Goal: Information Seeking & Learning: Learn about a topic

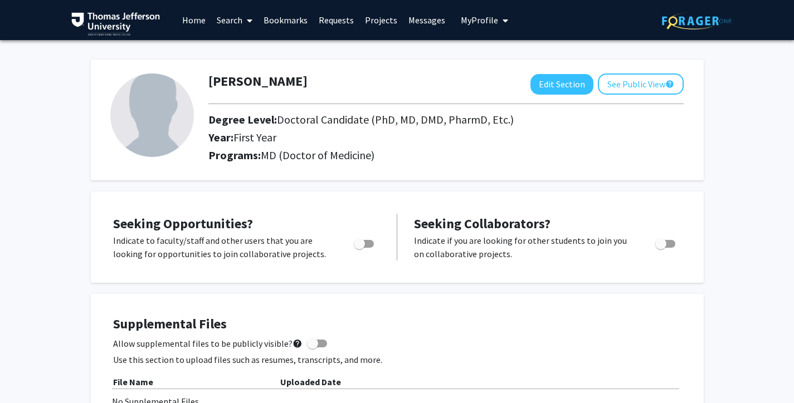
click at [245, 22] on span at bounding box center [247, 20] width 10 height 39
click at [247, 75] on span "Students" at bounding box center [245, 73] width 68 height 22
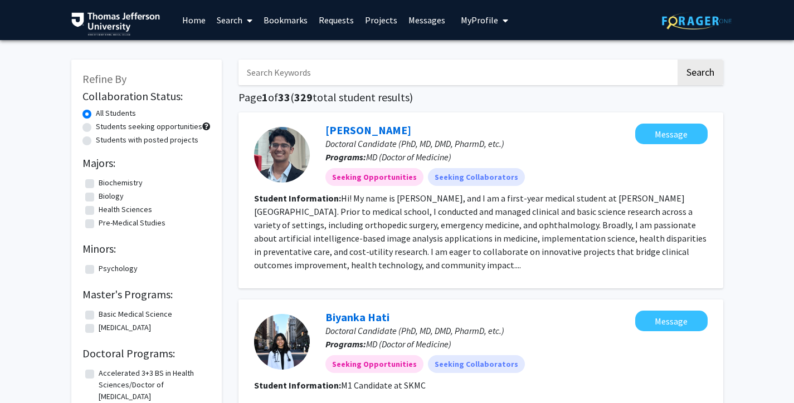
click at [226, 29] on link "Search" at bounding box center [234, 20] width 47 height 39
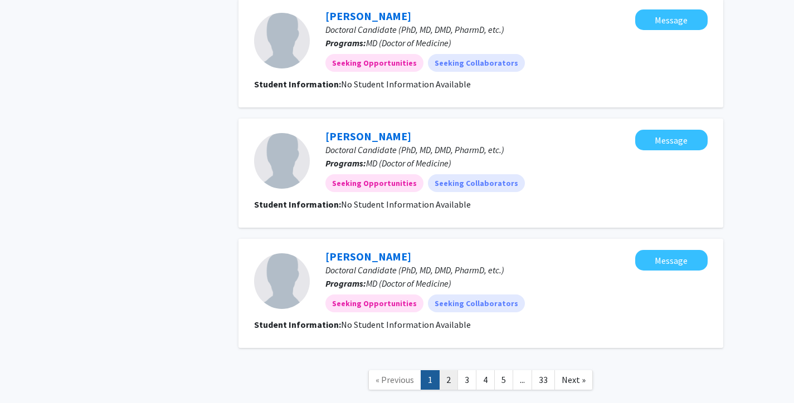
scroll to position [1077, 0]
click at [450, 370] on link "2" at bounding box center [448, 379] width 19 height 19
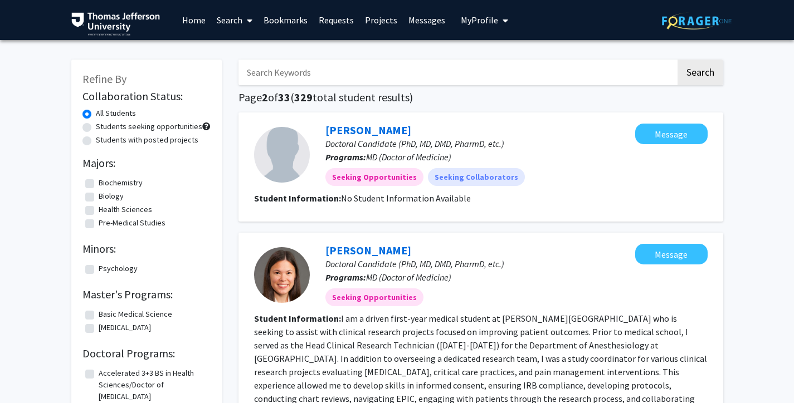
click at [245, 22] on span at bounding box center [247, 20] width 10 height 39
click at [243, 55] on span "Faculty/Staff" at bounding box center [252, 51] width 82 height 22
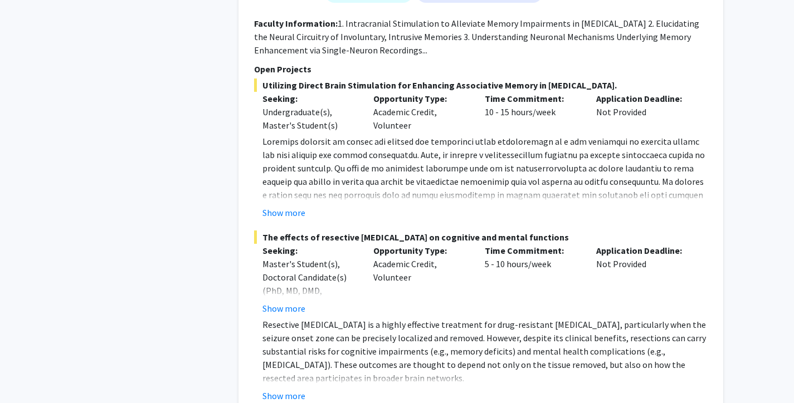
scroll to position [8117, 0]
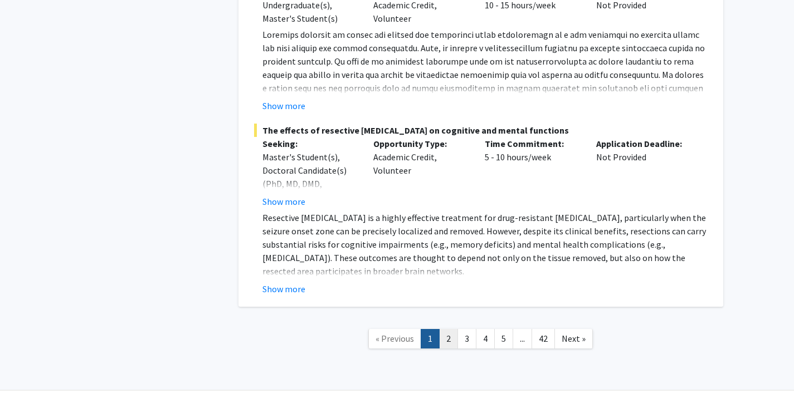
click at [449, 329] on link "2" at bounding box center [448, 338] width 19 height 19
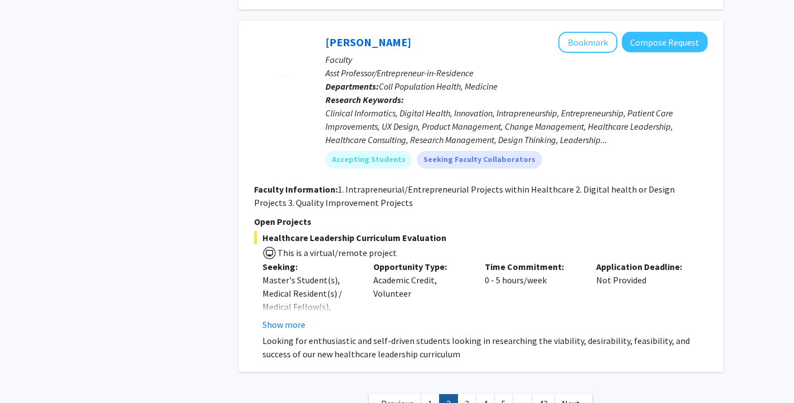
scroll to position [4550, 0]
click at [471, 394] on link "3" at bounding box center [466, 403] width 19 height 19
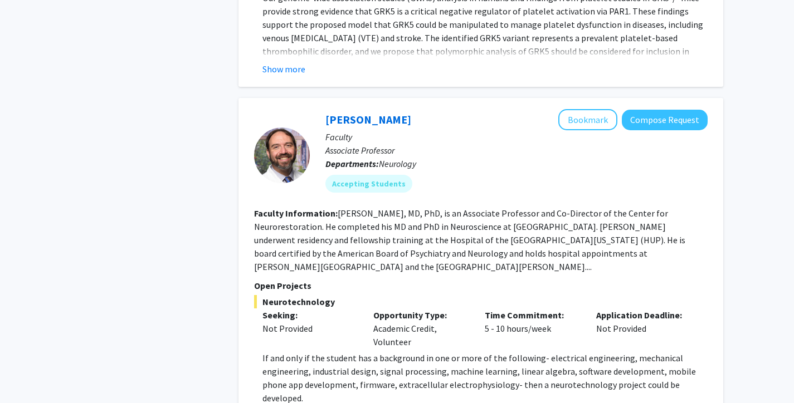
scroll to position [3769, 0]
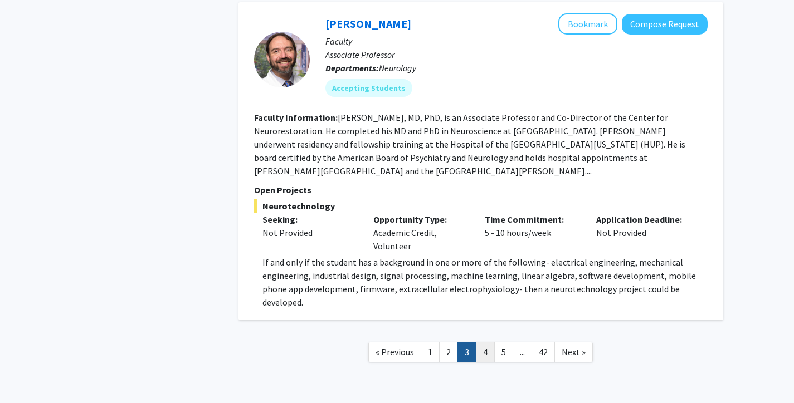
click at [482, 343] on link "4" at bounding box center [485, 352] width 19 height 19
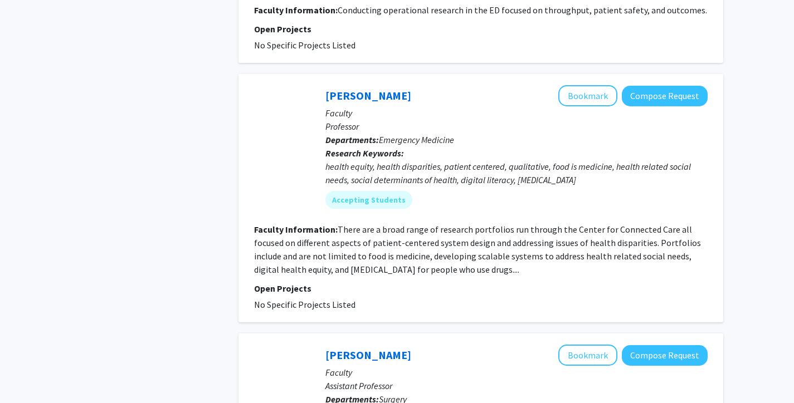
scroll to position [1367, 0]
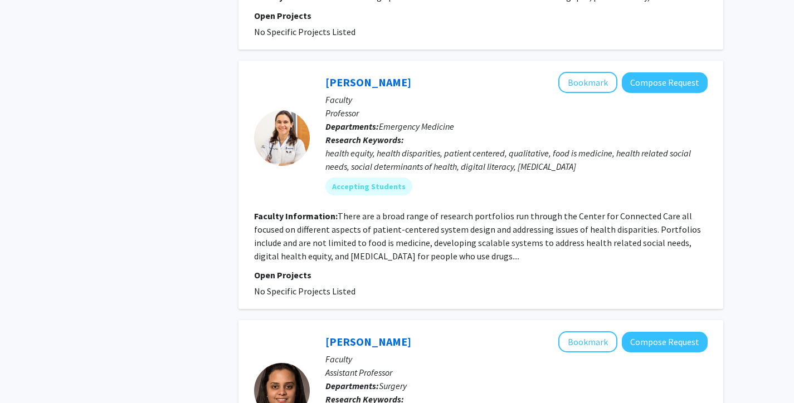
click at [326, 257] on fg-read-more "There are a broad range of research portfolios run through the Center for Conne…" at bounding box center [477, 236] width 447 height 51
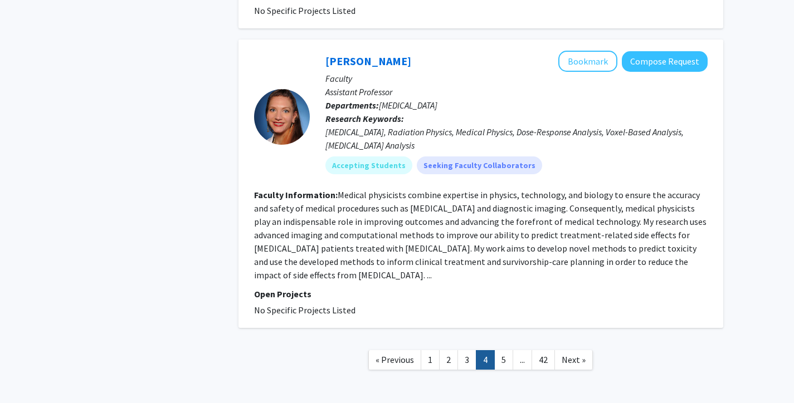
scroll to position [2492, 0]
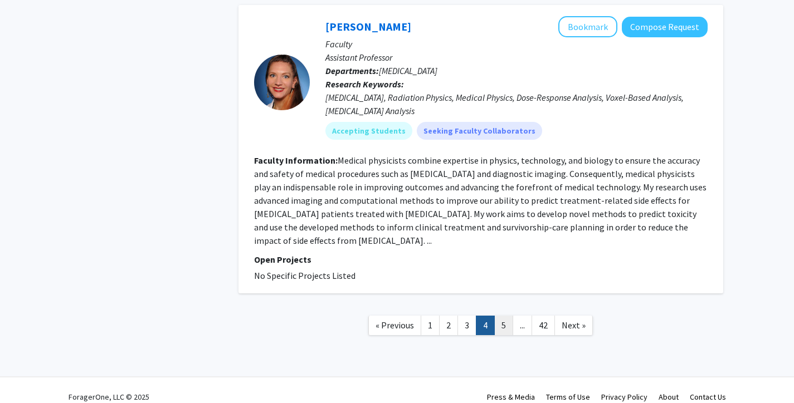
click at [502, 316] on link "5" at bounding box center [503, 325] width 19 height 19
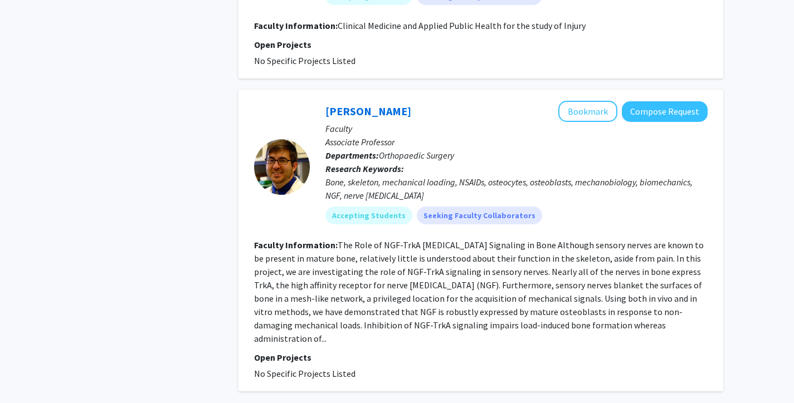
scroll to position [2528, 0]
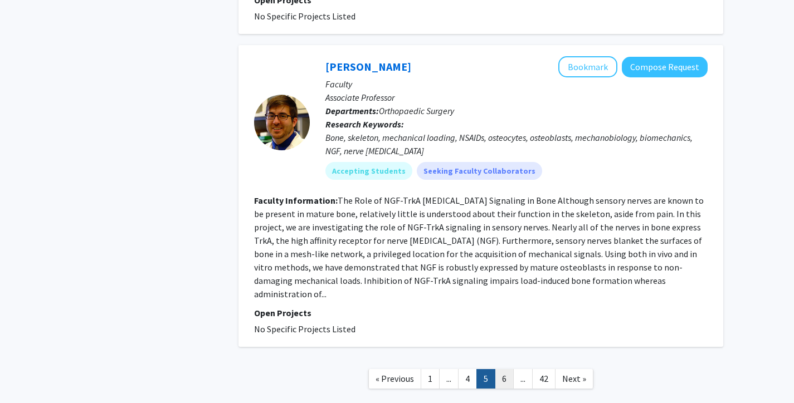
click at [498, 369] on link "6" at bounding box center [504, 378] width 19 height 19
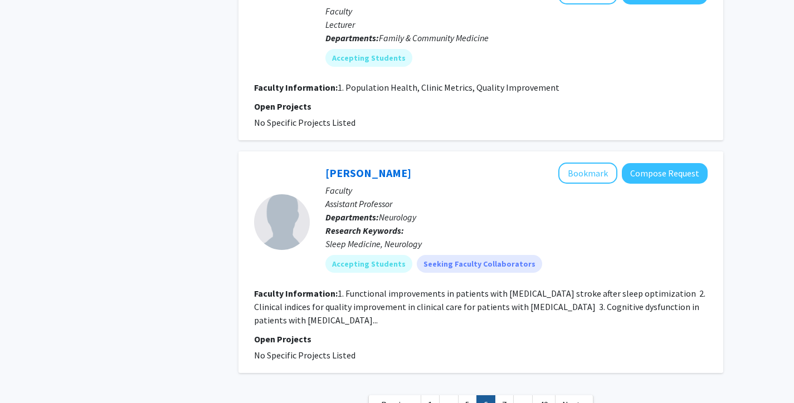
scroll to position [2056, 0]
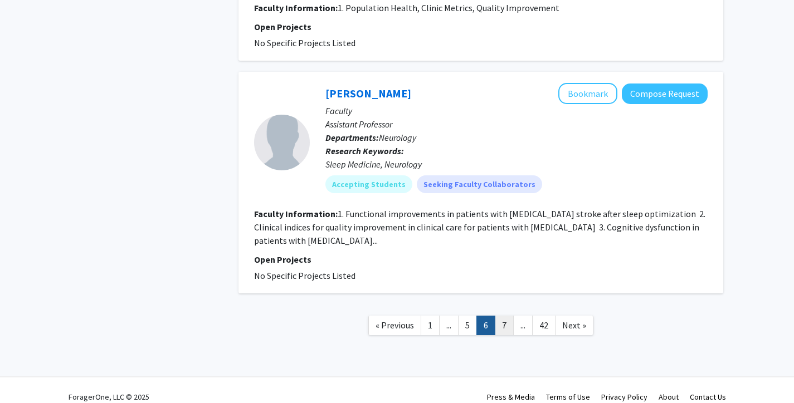
click at [504, 316] on link "7" at bounding box center [504, 325] width 19 height 19
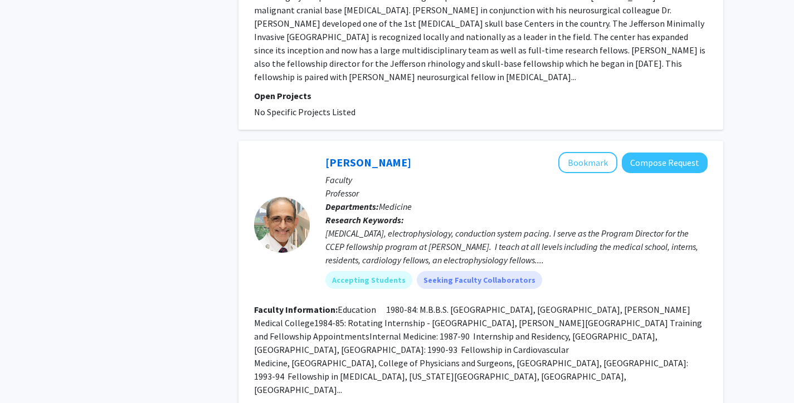
scroll to position [2463, 0]
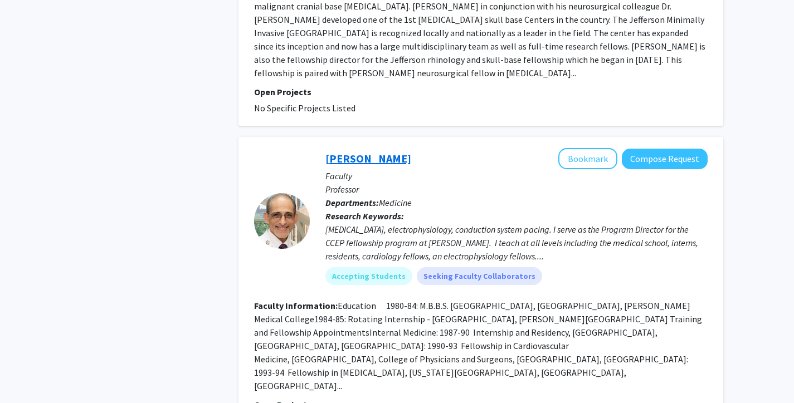
click at [360, 151] on link "[PERSON_NAME]" at bounding box center [368, 158] width 86 height 14
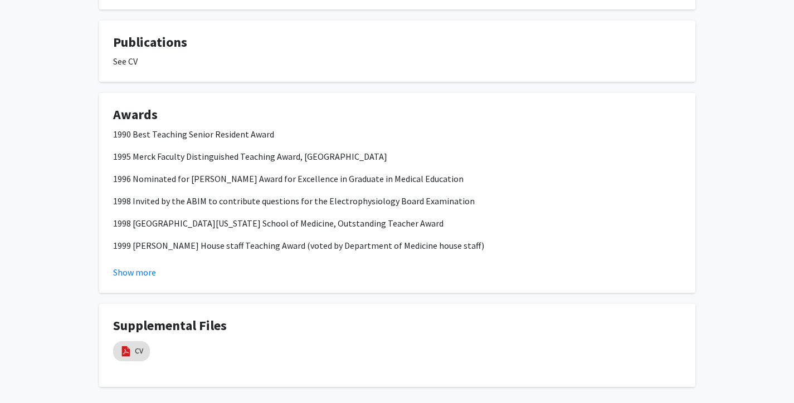
scroll to position [501, 0]
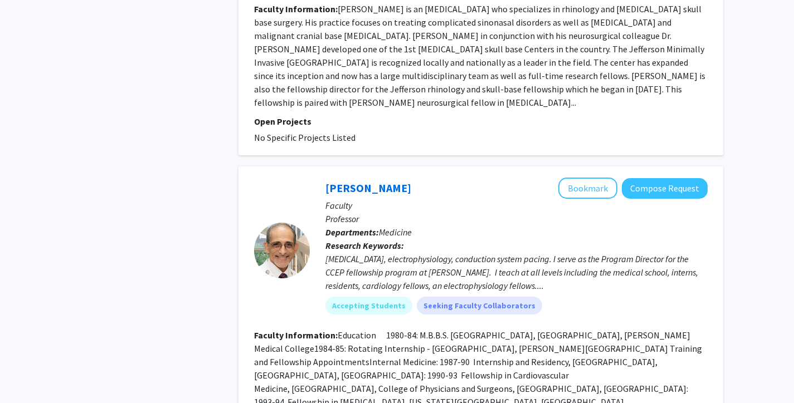
scroll to position [2515, 0]
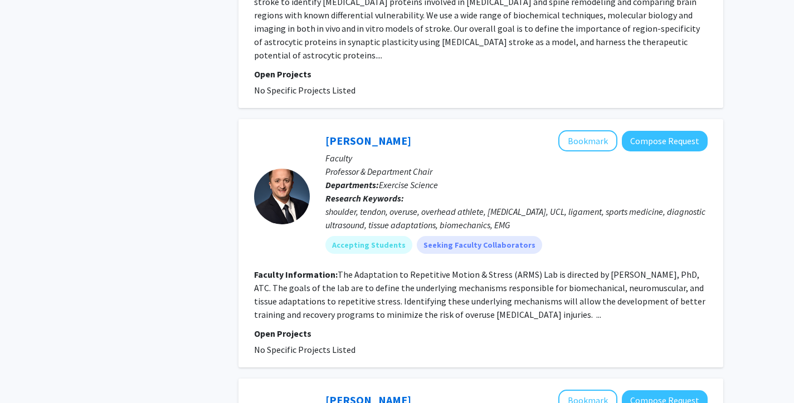
scroll to position [1191, 0]
click at [377, 134] on link "[PERSON_NAME]" at bounding box center [368, 141] width 86 height 14
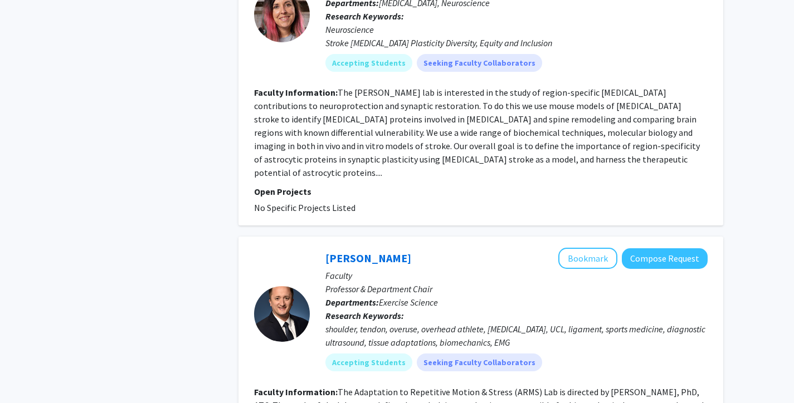
scroll to position [1076, 0]
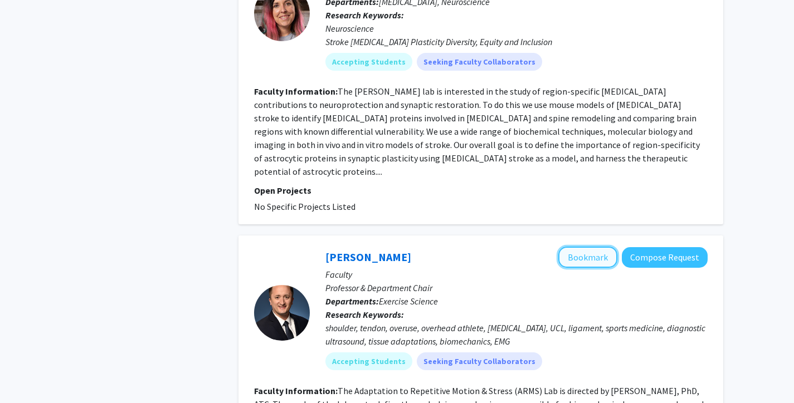
click at [580, 247] on button "Bookmark" at bounding box center [587, 257] width 59 height 21
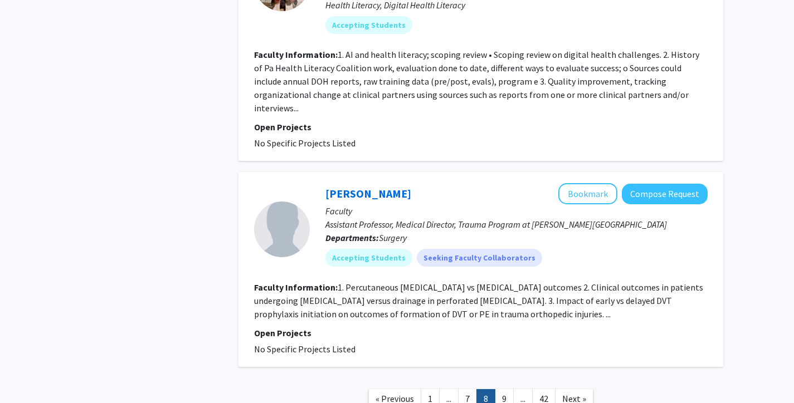
scroll to position [2452, 0]
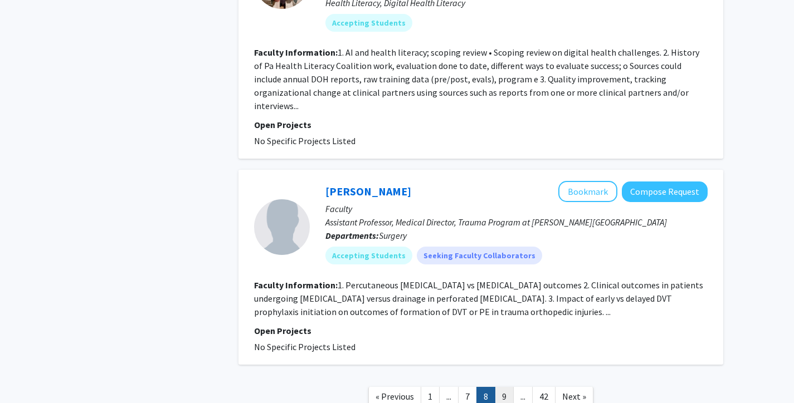
click at [508, 387] on link "9" at bounding box center [504, 396] width 19 height 19
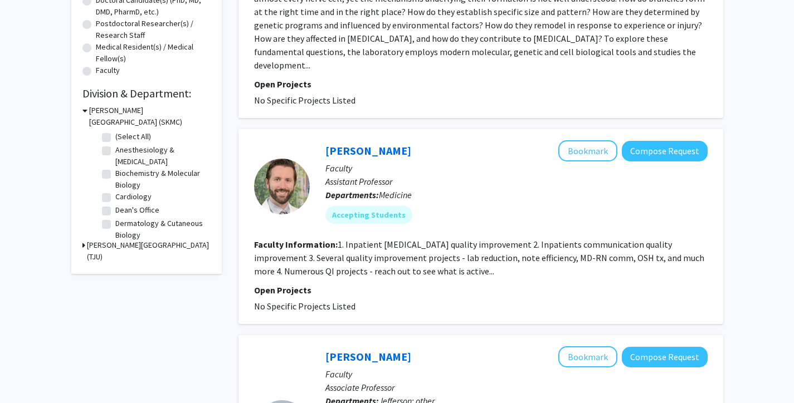
scroll to position [257, 0]
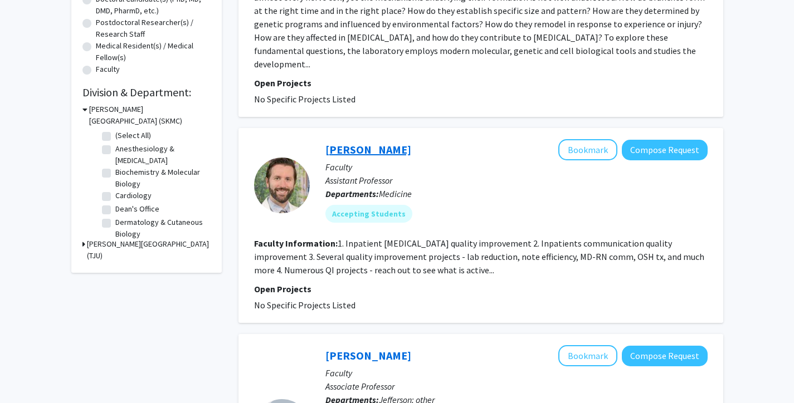
click at [378, 153] on link "[PERSON_NAME]" at bounding box center [368, 150] width 86 height 14
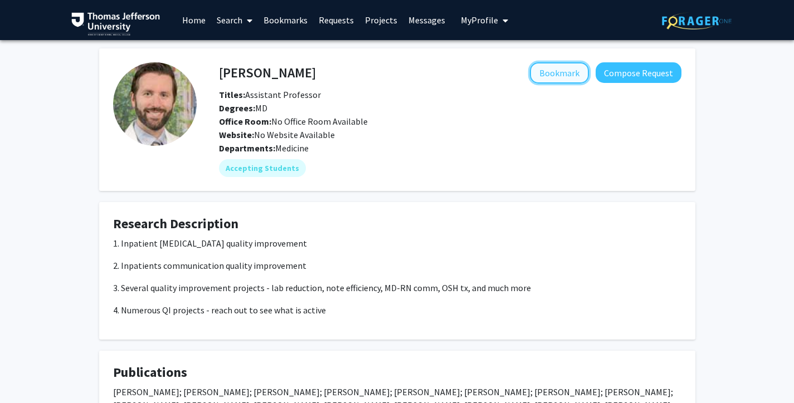
click at [542, 75] on button "Bookmark" at bounding box center [559, 72] width 59 height 21
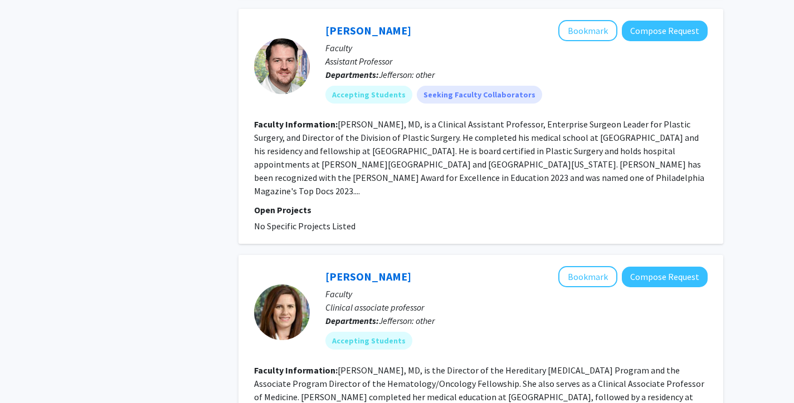
scroll to position [928, 0]
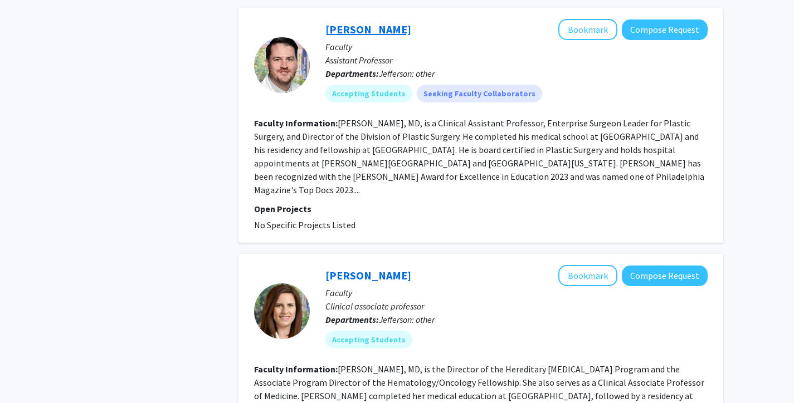
click at [378, 28] on link "[PERSON_NAME]" at bounding box center [368, 29] width 86 height 14
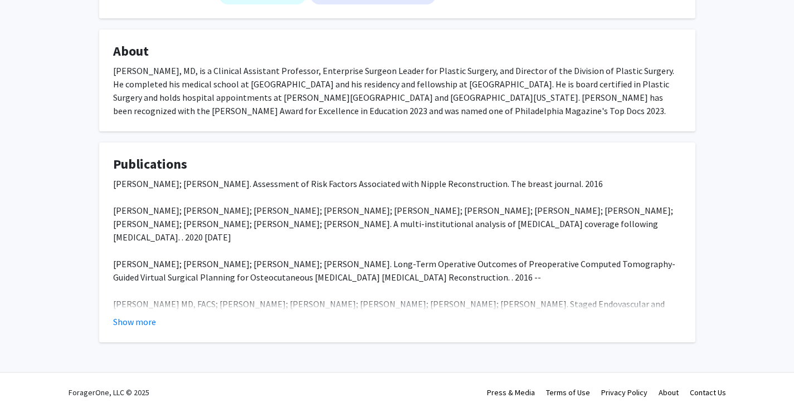
scroll to position [194, 0]
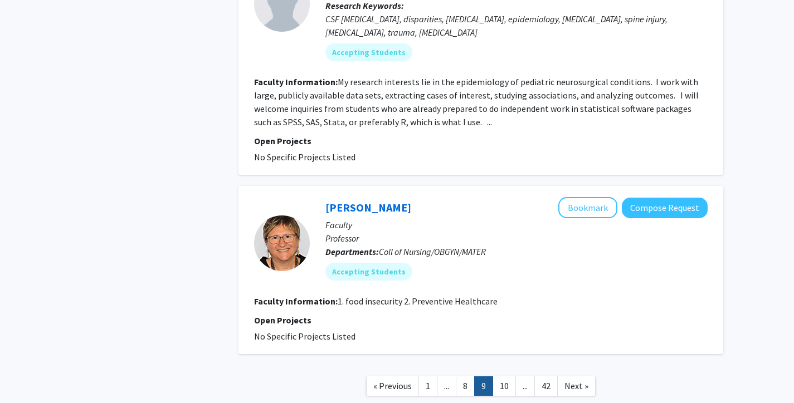
scroll to position [2301, 0]
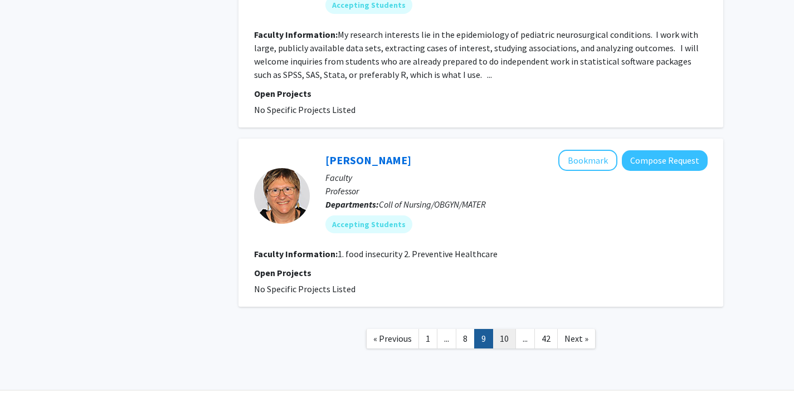
click at [507, 329] on link "10" at bounding box center [503, 338] width 23 height 19
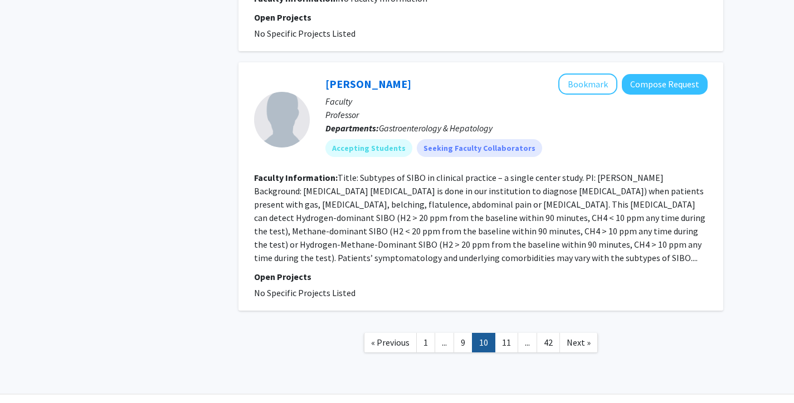
scroll to position [2123, 0]
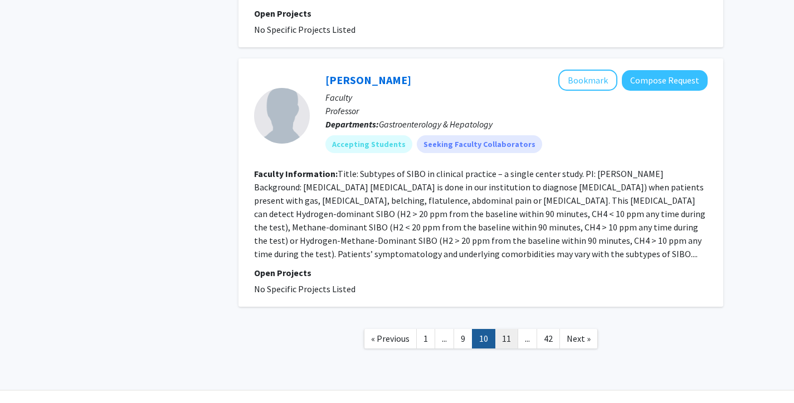
click at [508, 329] on link "11" at bounding box center [506, 338] width 23 height 19
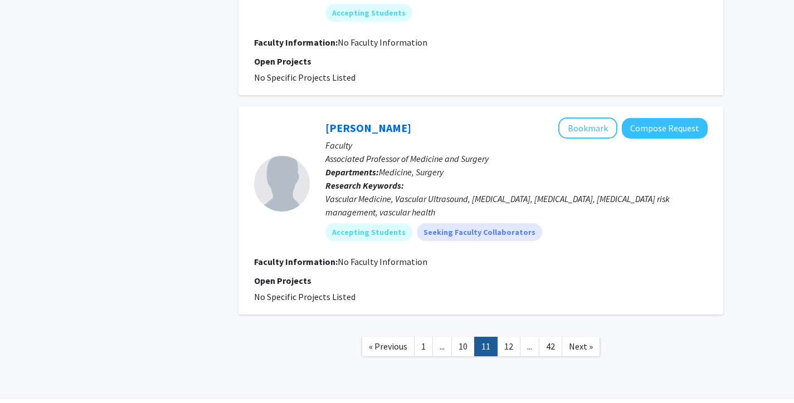
scroll to position [1775, 0]
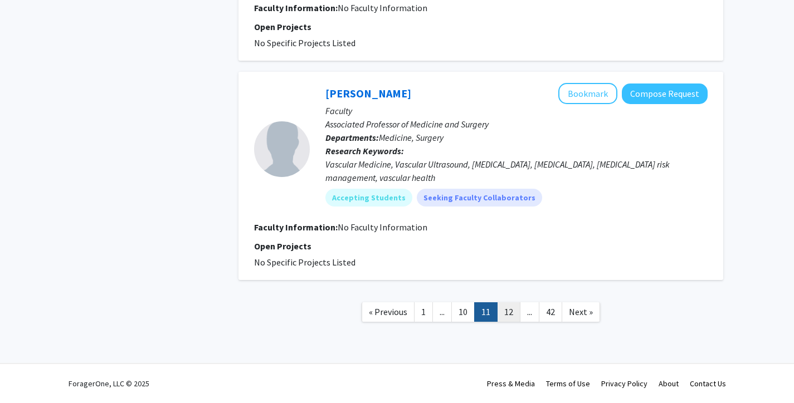
click at [513, 311] on link "12" at bounding box center [508, 311] width 23 height 19
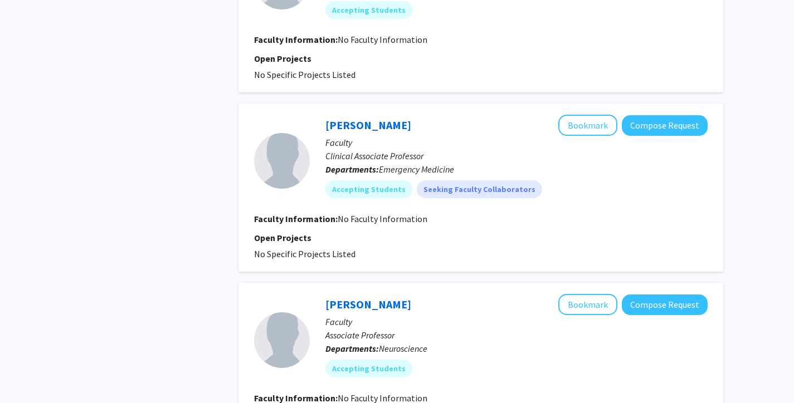
scroll to position [1445, 0]
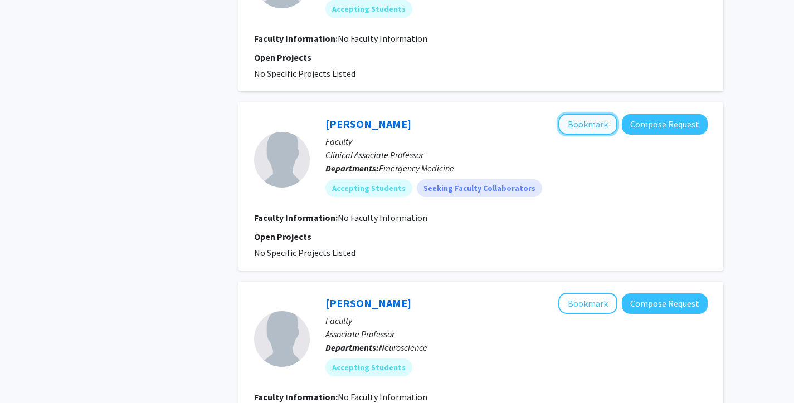
click at [577, 124] on button "Bookmark" at bounding box center [587, 124] width 59 height 21
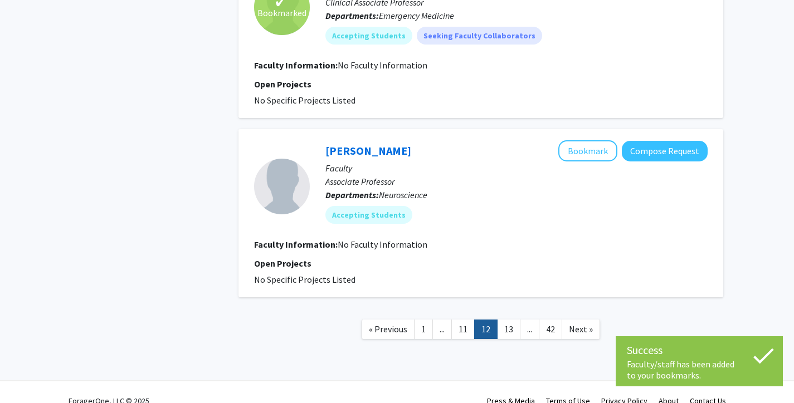
scroll to position [1615, 0]
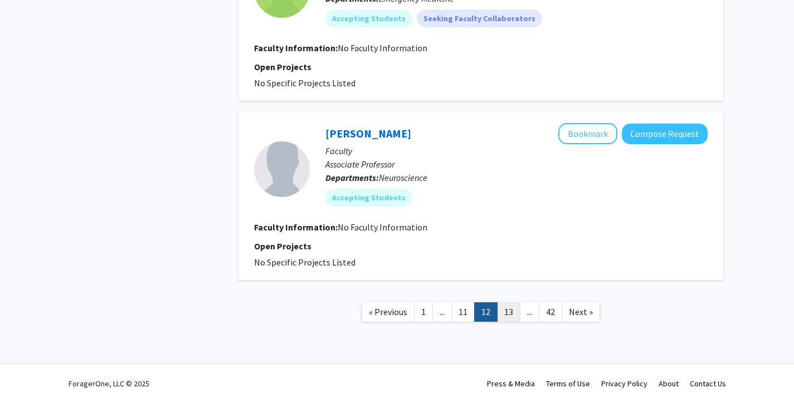
click at [512, 307] on link "13" at bounding box center [508, 311] width 23 height 19
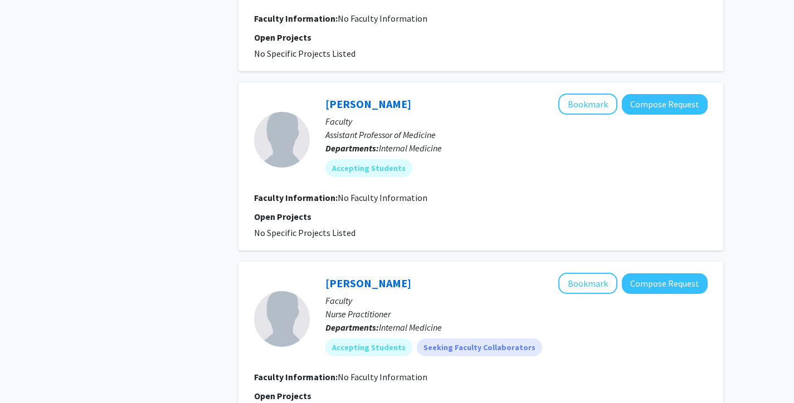
scroll to position [1561, 0]
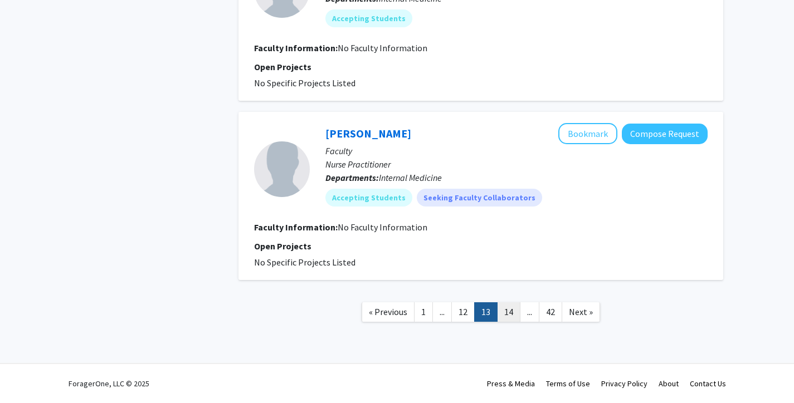
click at [510, 317] on link "14" at bounding box center [508, 311] width 23 height 19
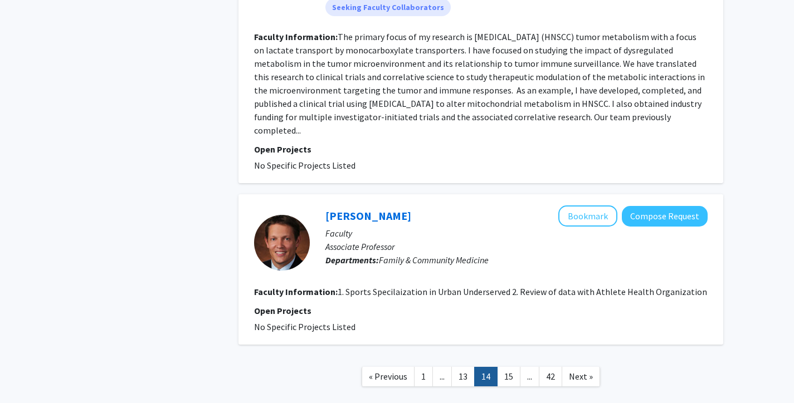
scroll to position [1645, 0]
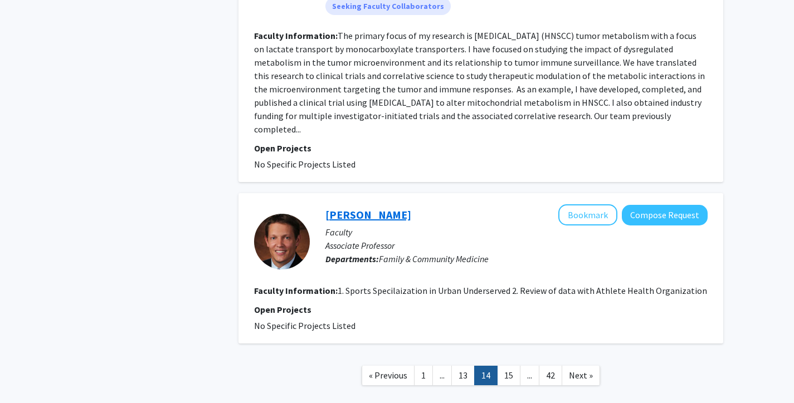
click at [364, 211] on link "[PERSON_NAME]" at bounding box center [368, 215] width 86 height 14
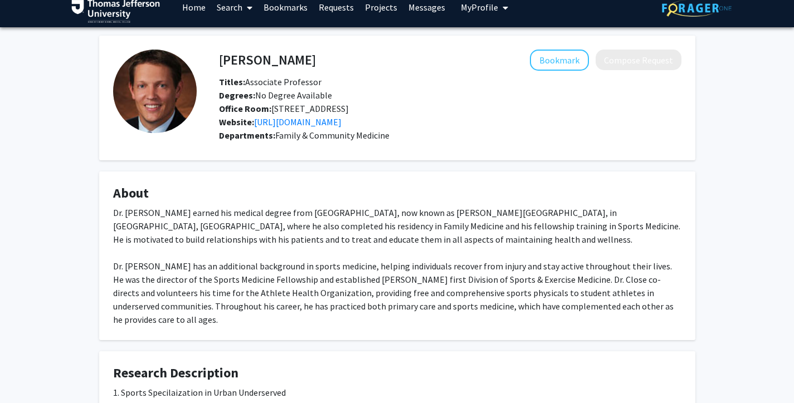
scroll to position [11, 0]
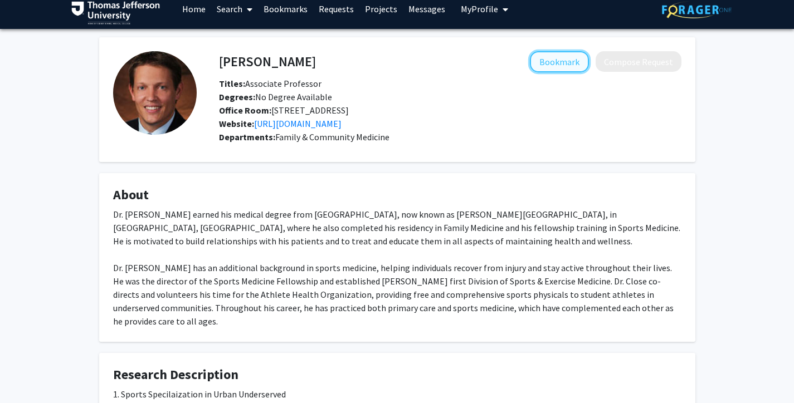
click at [543, 63] on button "Bookmark" at bounding box center [559, 61] width 59 height 21
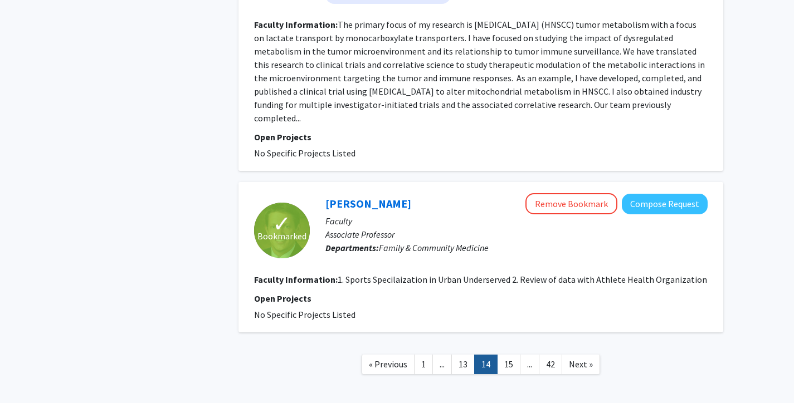
scroll to position [1658, 0]
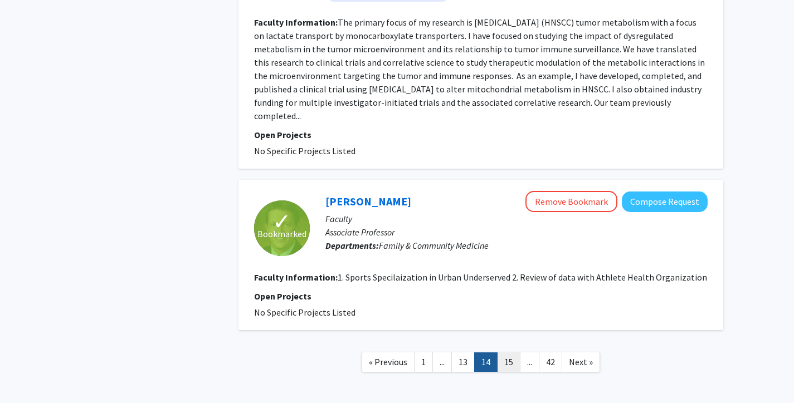
click at [504, 365] on link "15" at bounding box center [508, 362] width 23 height 19
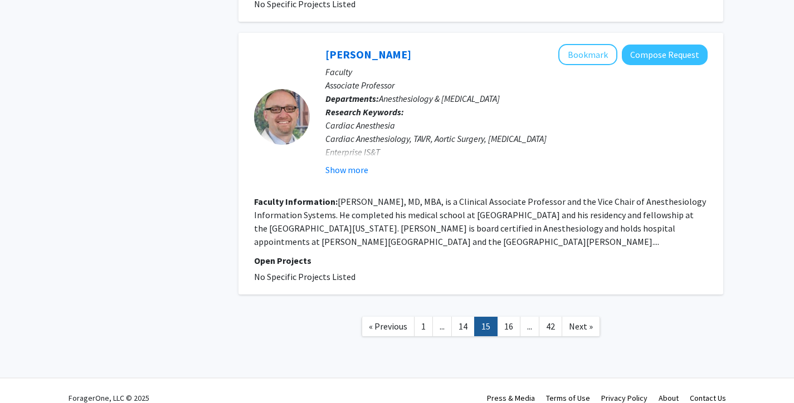
scroll to position [1788, 0]
click at [363, 53] on link "[PERSON_NAME]" at bounding box center [368, 54] width 86 height 14
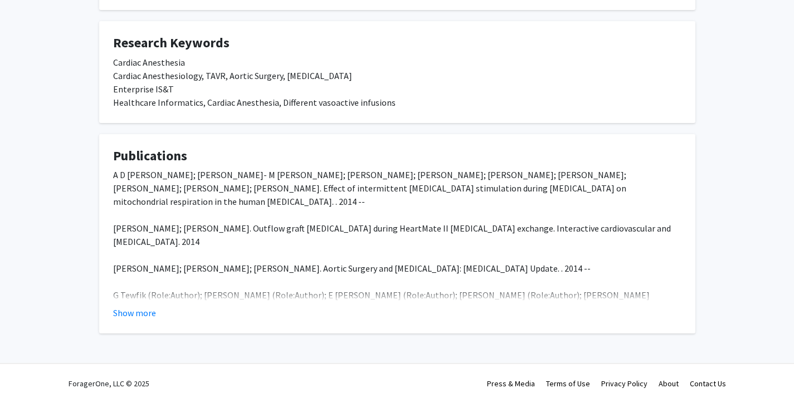
scroll to position [268, 0]
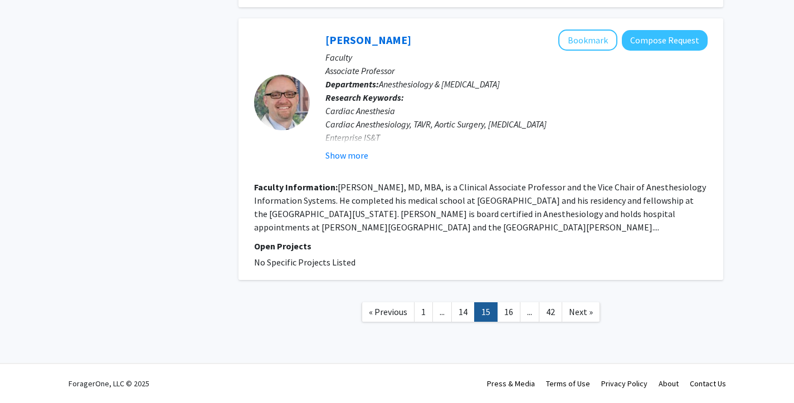
scroll to position [1815, 0]
click at [506, 316] on link "16" at bounding box center [508, 311] width 23 height 19
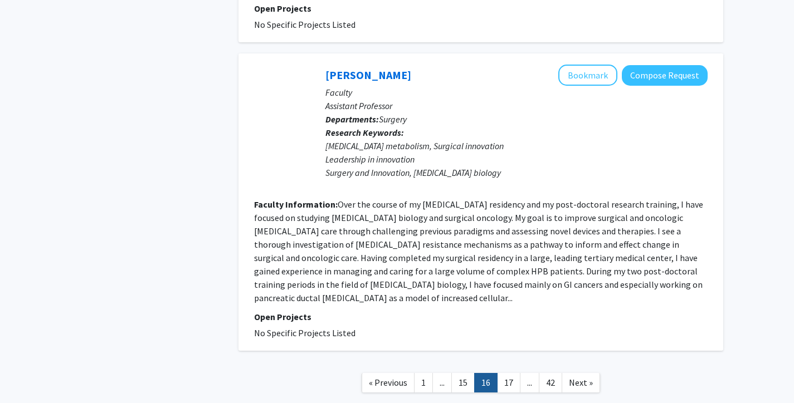
scroll to position [2308, 0]
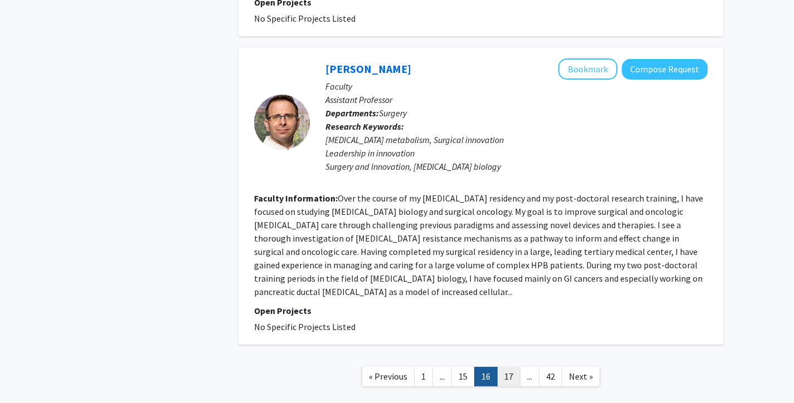
click at [506, 367] on link "17" at bounding box center [508, 376] width 23 height 19
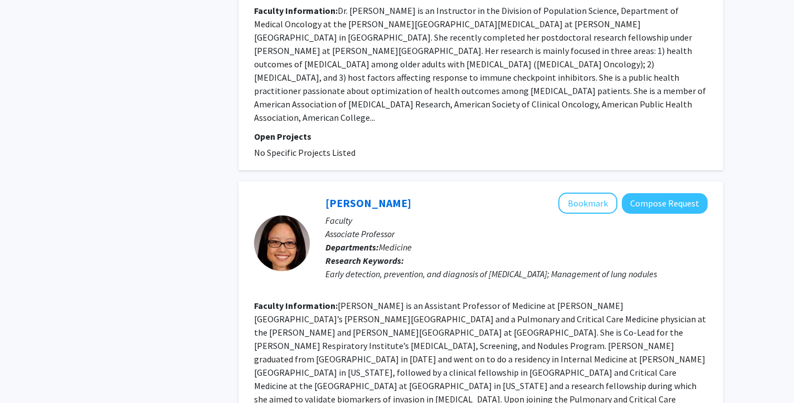
scroll to position [2237, 0]
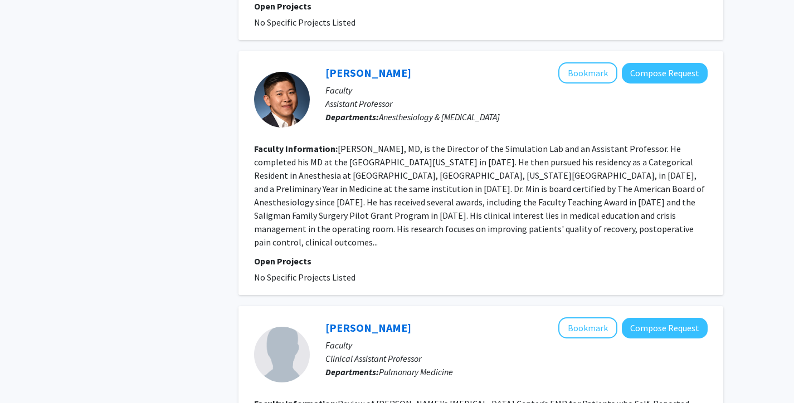
scroll to position [1732, 0]
click at [344, 65] on link "[PERSON_NAME]" at bounding box center [368, 72] width 86 height 14
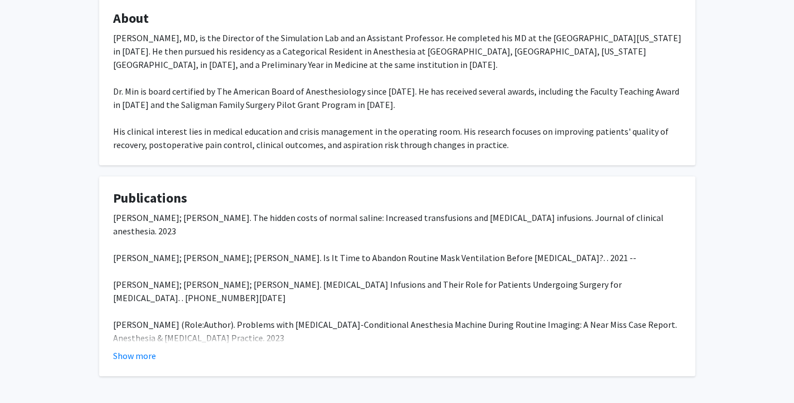
scroll to position [189, 0]
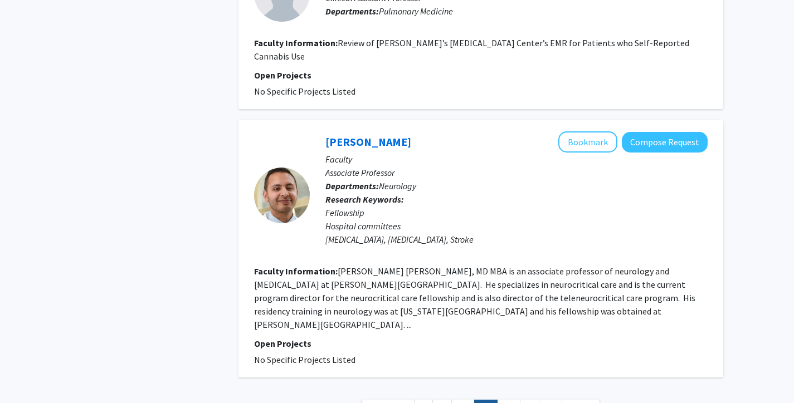
scroll to position [2088, 0]
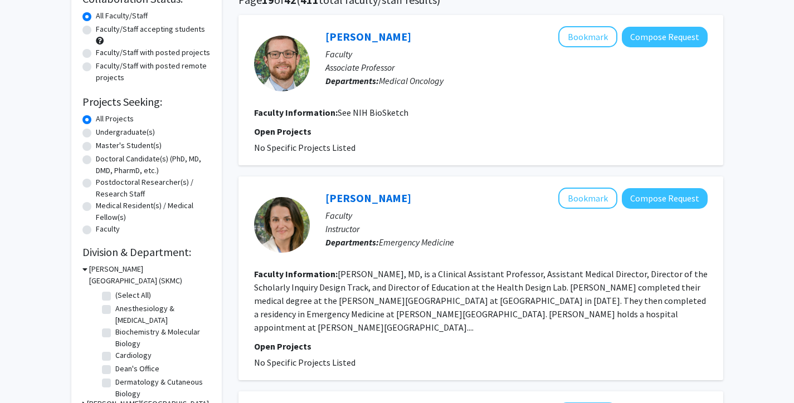
scroll to position [98, 0]
click at [382, 196] on link "[PERSON_NAME]" at bounding box center [368, 197] width 86 height 14
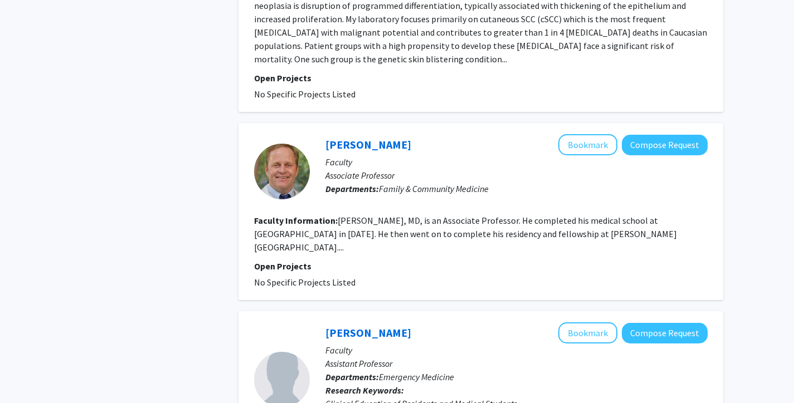
scroll to position [796, 0]
click at [390, 137] on link "[PERSON_NAME]" at bounding box center [368, 144] width 86 height 14
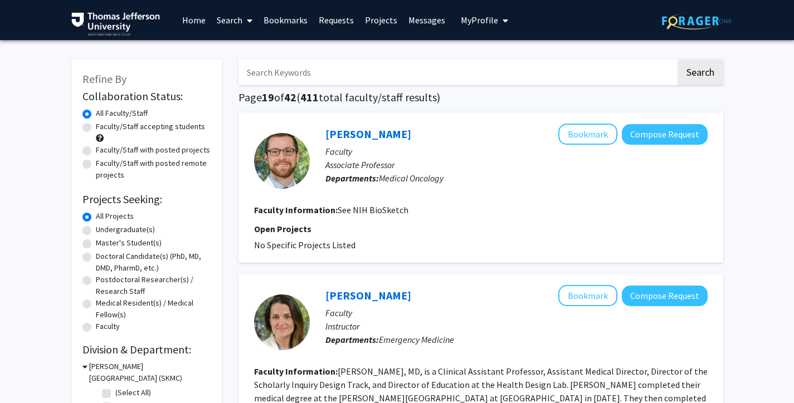
click at [96, 126] on label "Faculty/Staff accepting students" at bounding box center [150, 127] width 109 height 12
click at [96, 126] on input "Faculty/Staff accepting students" at bounding box center [99, 124] width 7 height 7
radio input "true"
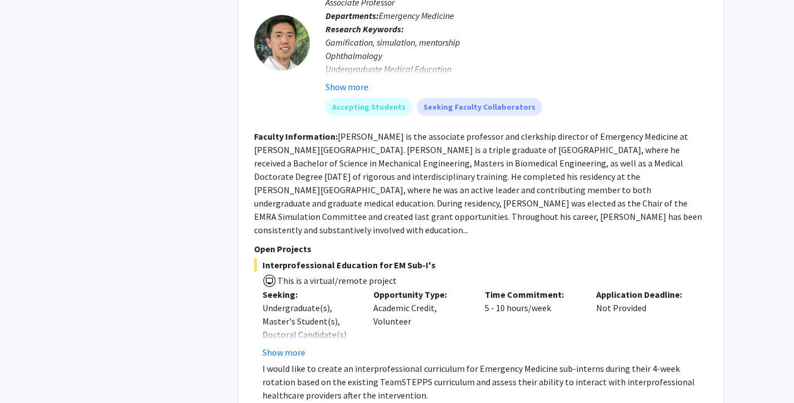
scroll to position [627, 0]
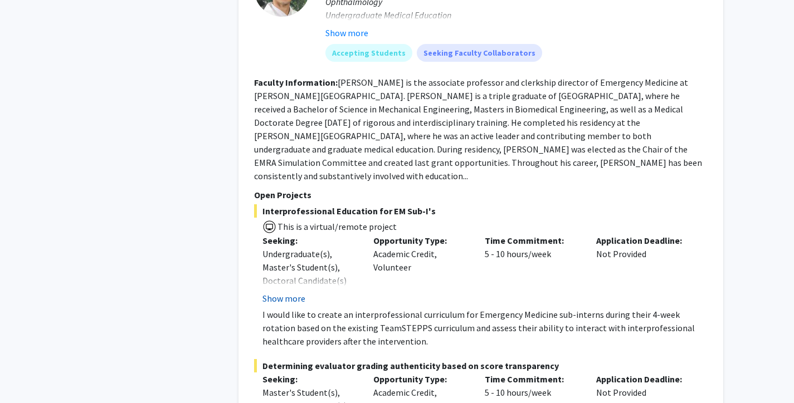
click at [286, 292] on button "Show more" at bounding box center [283, 298] width 43 height 13
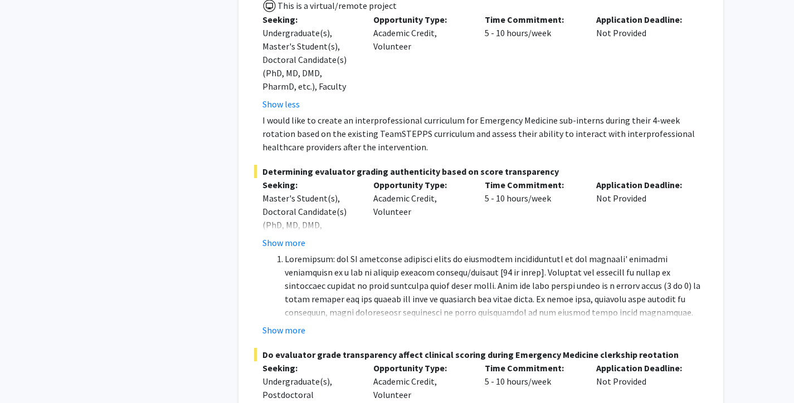
scroll to position [849, 0]
click at [290, 235] on button "Show more" at bounding box center [283, 241] width 43 height 13
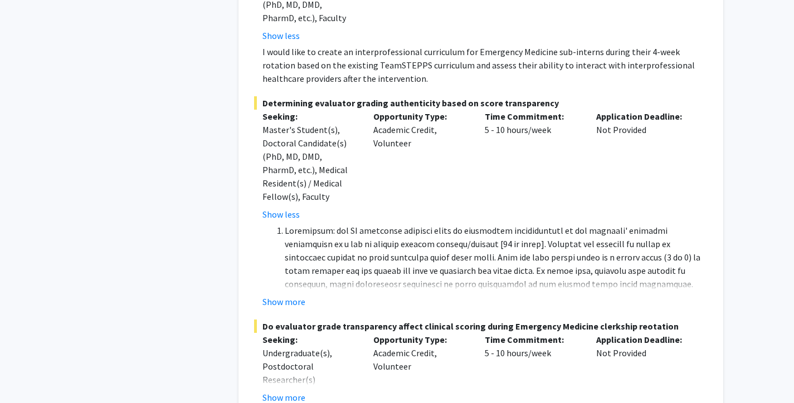
scroll to position [917, 0]
click at [294, 294] on button "Show more" at bounding box center [283, 300] width 43 height 13
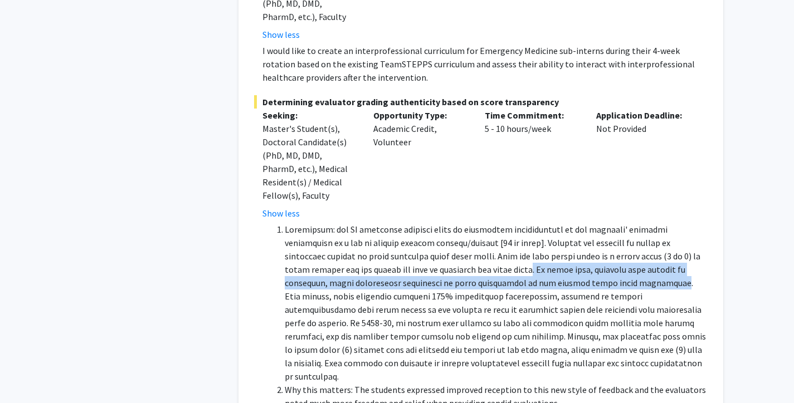
drag, startPoint x: 440, startPoint y: 257, endPoint x: 541, endPoint y: 269, distance: 102.0
click at [541, 269] on li at bounding box center [496, 303] width 423 height 160
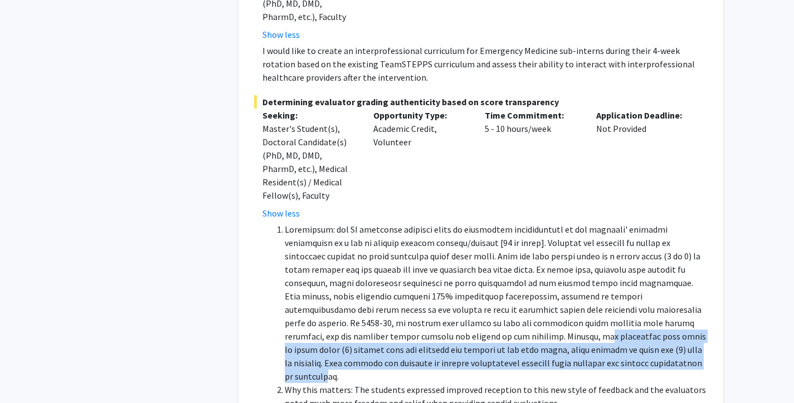
drag, startPoint x: 290, startPoint y: 323, endPoint x: 398, endPoint y: 343, distance: 109.9
click at [398, 344] on li at bounding box center [496, 303] width 423 height 160
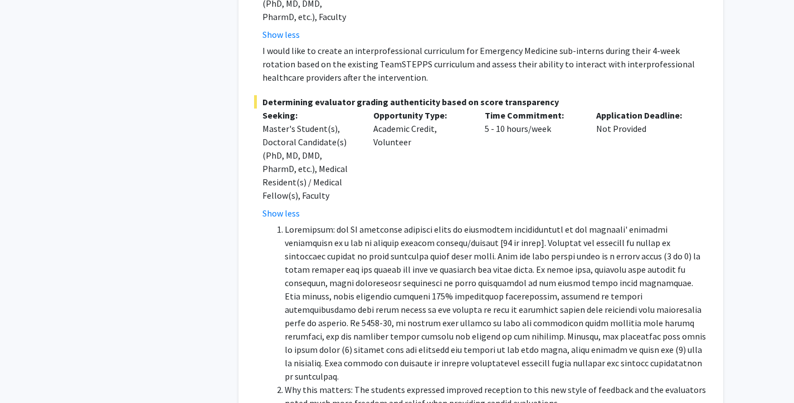
click at [444, 315] on li at bounding box center [496, 303] width 423 height 160
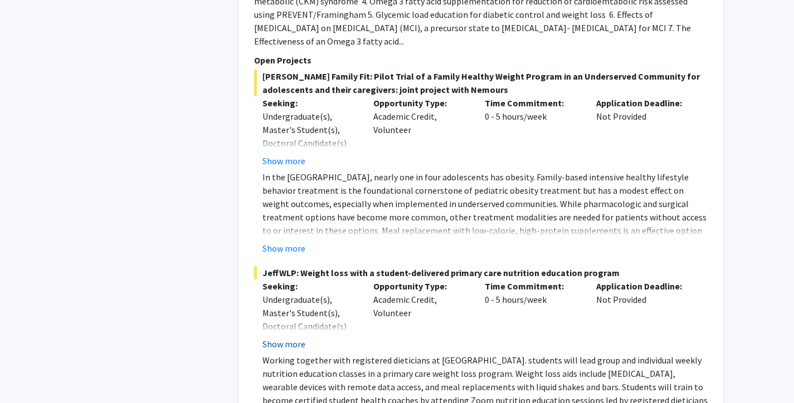
scroll to position [4363, 0]
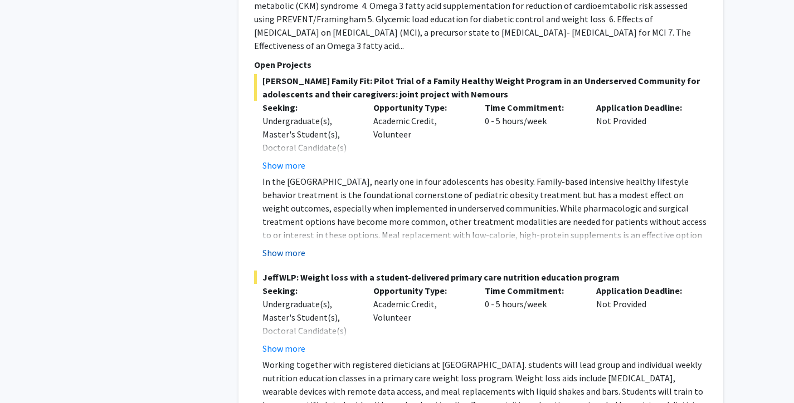
click at [276, 246] on button "Show more" at bounding box center [283, 252] width 43 height 13
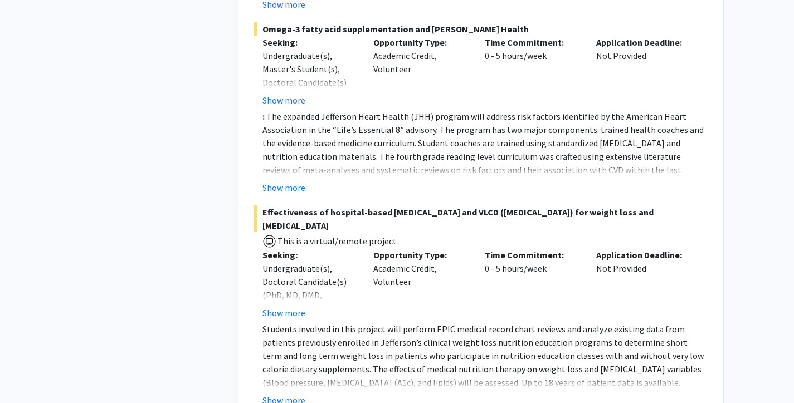
scroll to position [5230, 0]
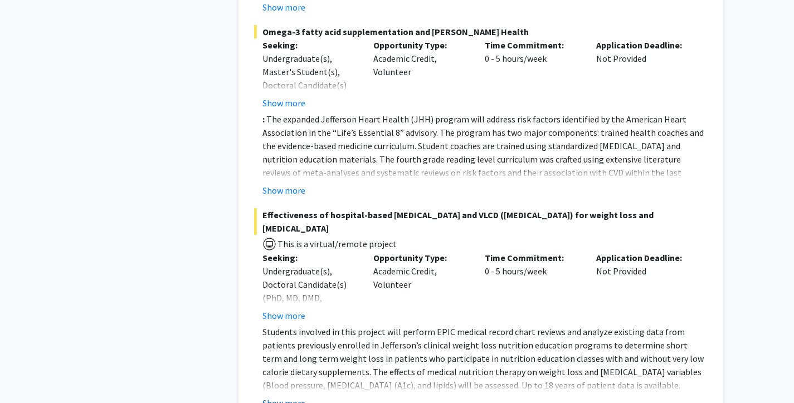
click at [281, 397] on button "Show more" at bounding box center [283, 403] width 43 height 13
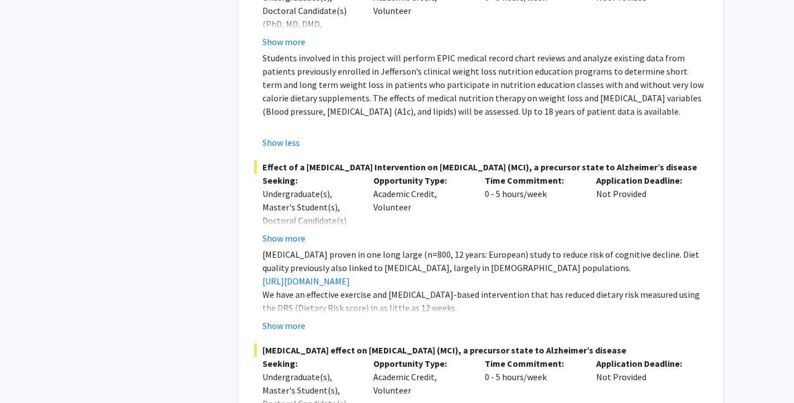
scroll to position [5505, 0]
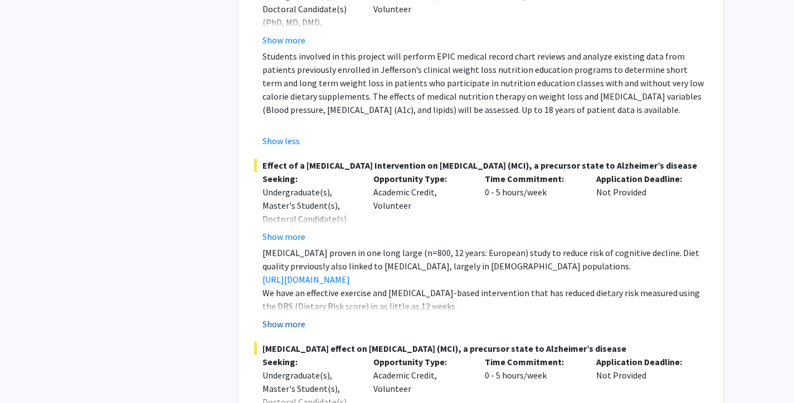
click at [278, 317] on button "Show more" at bounding box center [283, 323] width 43 height 13
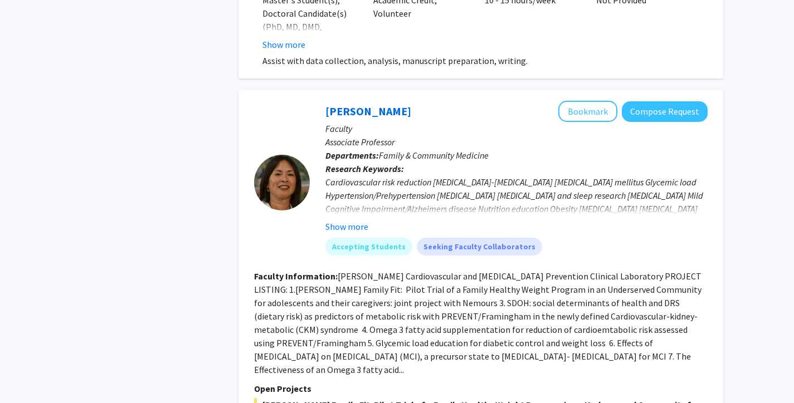
scroll to position [4038, 0]
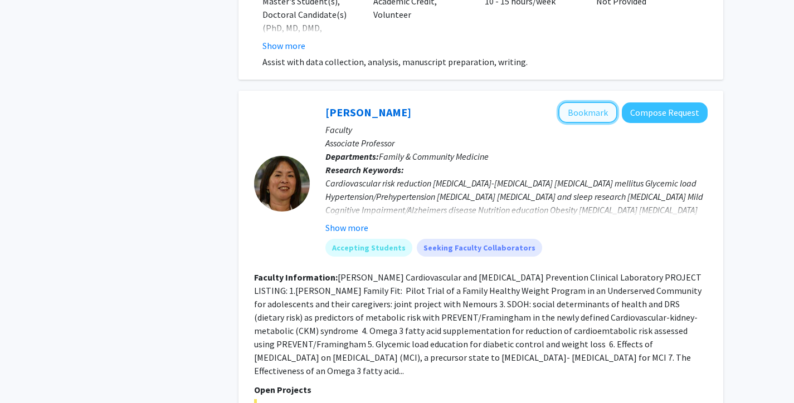
click at [589, 102] on button "Bookmark" at bounding box center [587, 112] width 59 height 21
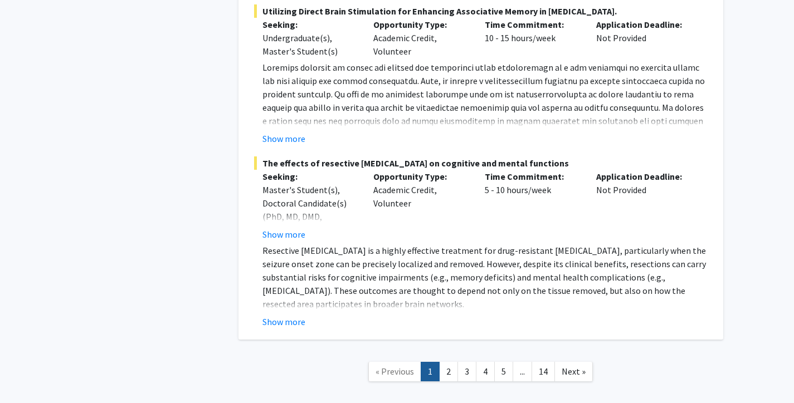
scroll to position [8505, 0]
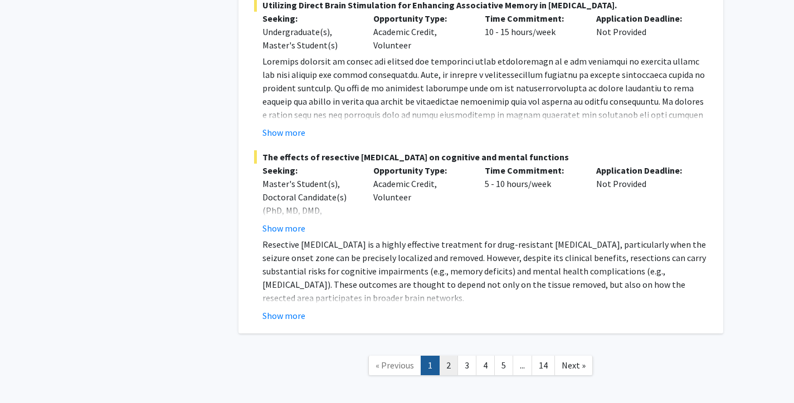
click at [448, 356] on link "2" at bounding box center [448, 365] width 19 height 19
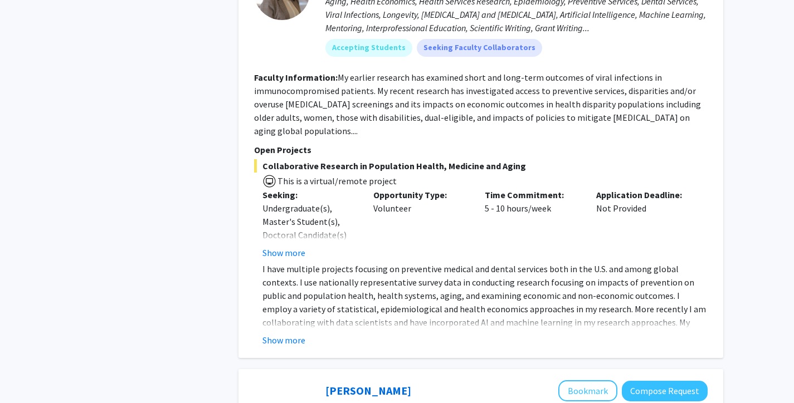
scroll to position [3540, 0]
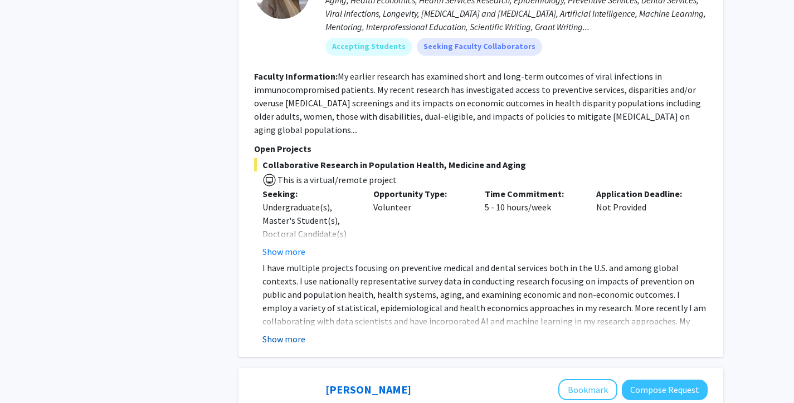
click at [289, 333] on button "Show more" at bounding box center [283, 339] width 43 height 13
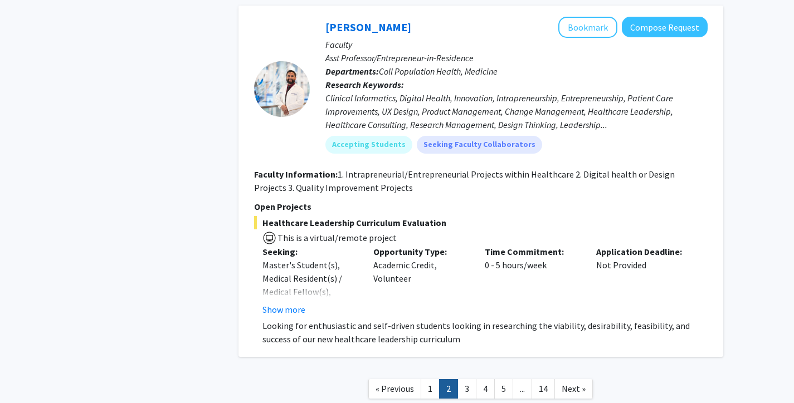
scroll to position [4649, 0]
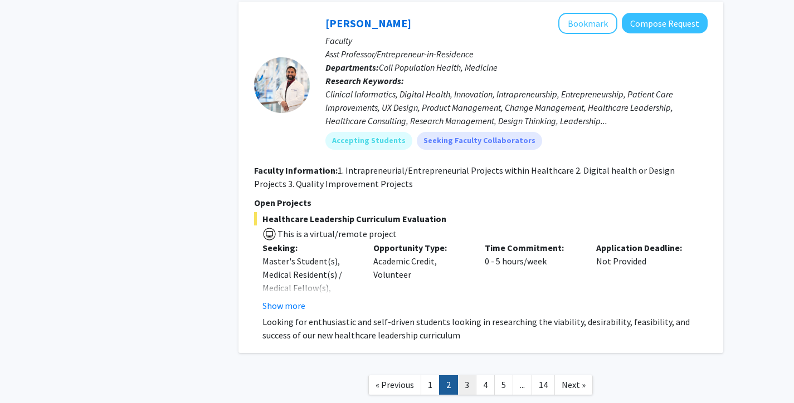
click at [467, 375] on link "3" at bounding box center [466, 384] width 19 height 19
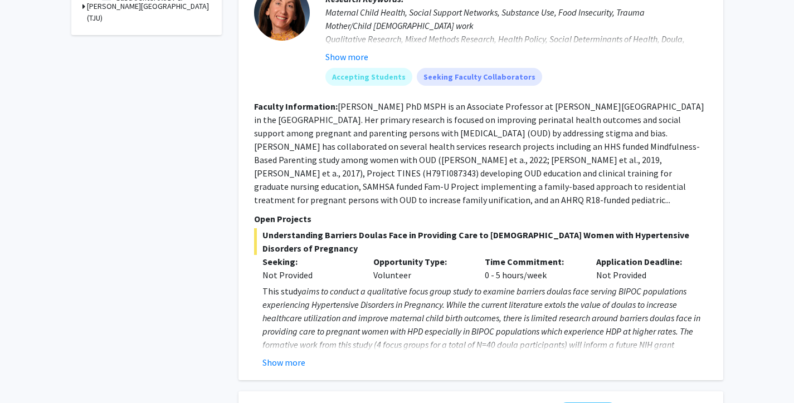
scroll to position [495, 0]
click at [285, 356] on button "Show more" at bounding box center [283, 362] width 43 height 13
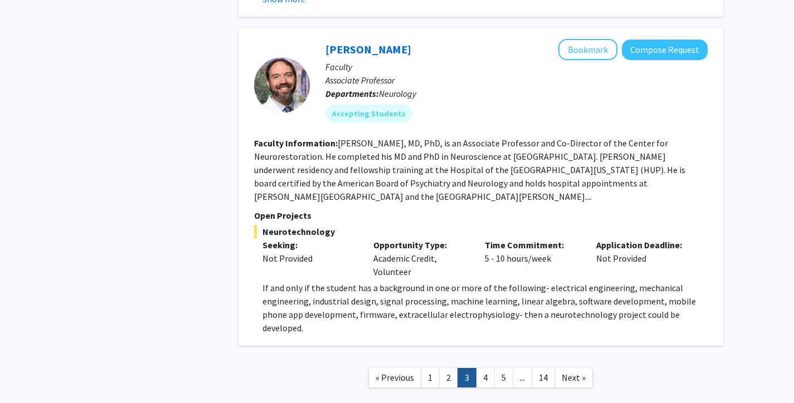
scroll to position [3771, 0]
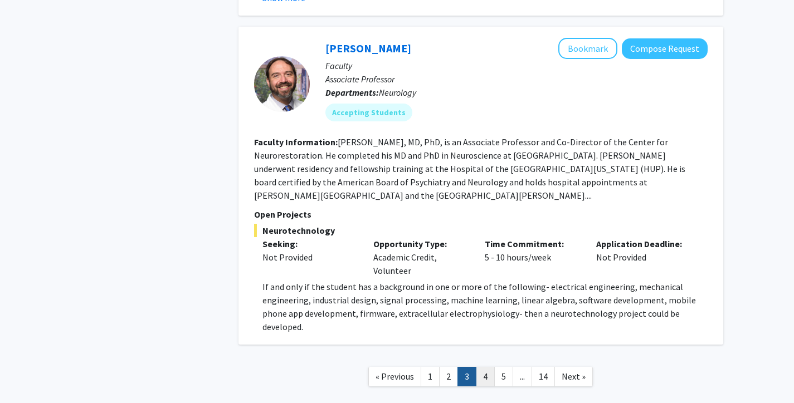
click at [487, 367] on link "4" at bounding box center [485, 376] width 19 height 19
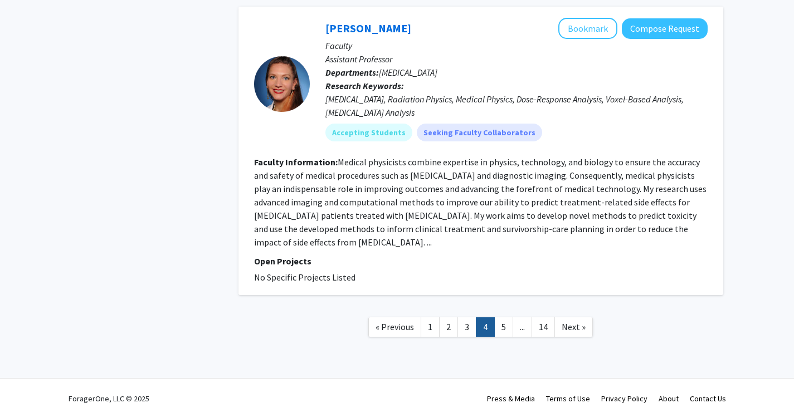
scroll to position [2492, 0]
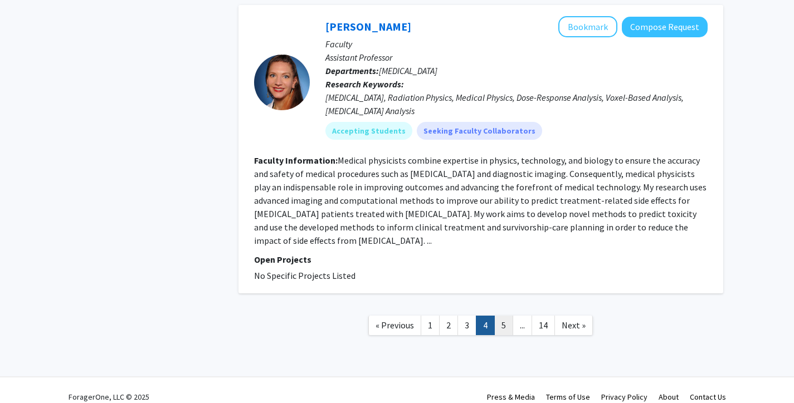
click at [504, 316] on link "5" at bounding box center [503, 325] width 19 height 19
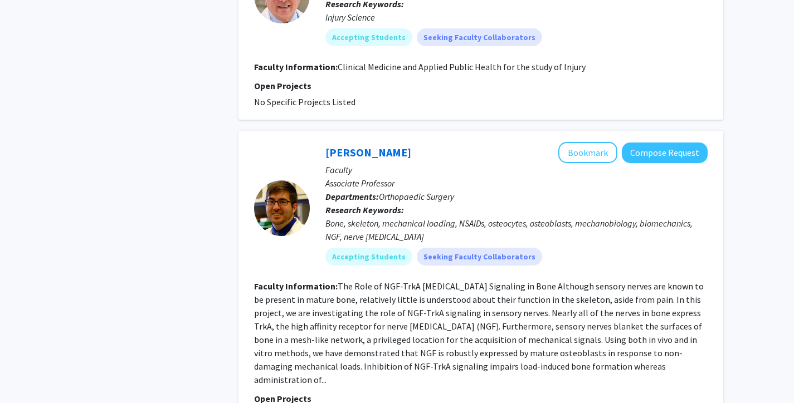
scroll to position [2484, 0]
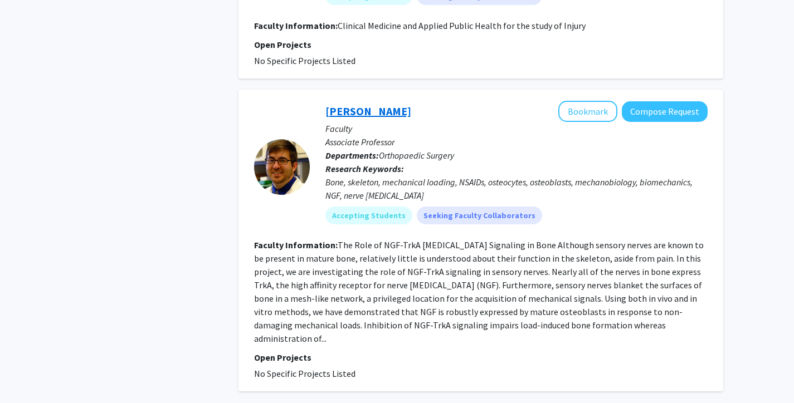
click at [366, 104] on link "[PERSON_NAME]" at bounding box center [368, 111] width 86 height 14
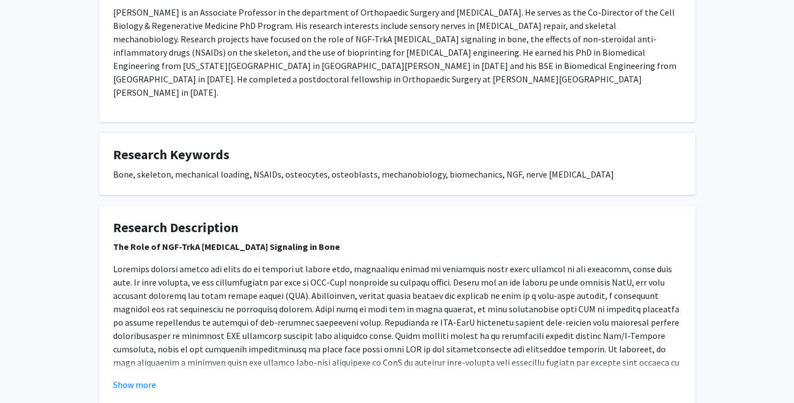
scroll to position [240, 0]
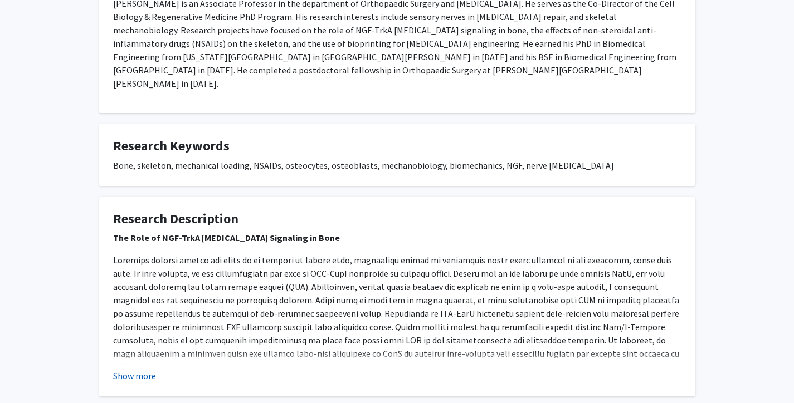
click at [150, 371] on button "Show more" at bounding box center [134, 375] width 43 height 13
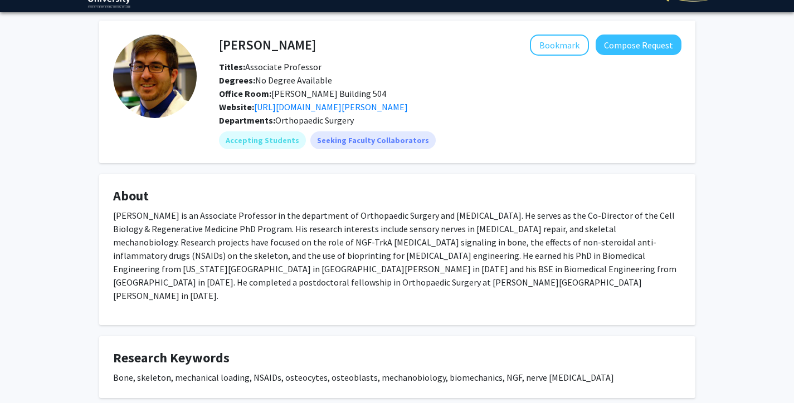
scroll to position [0, 0]
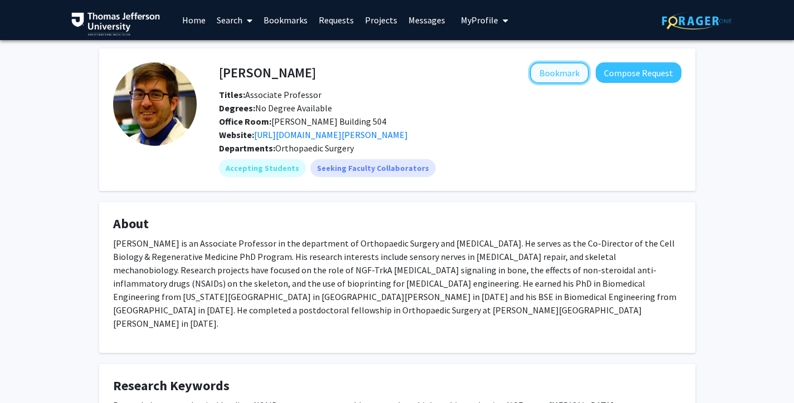
click at [542, 74] on button "Bookmark" at bounding box center [559, 72] width 59 height 21
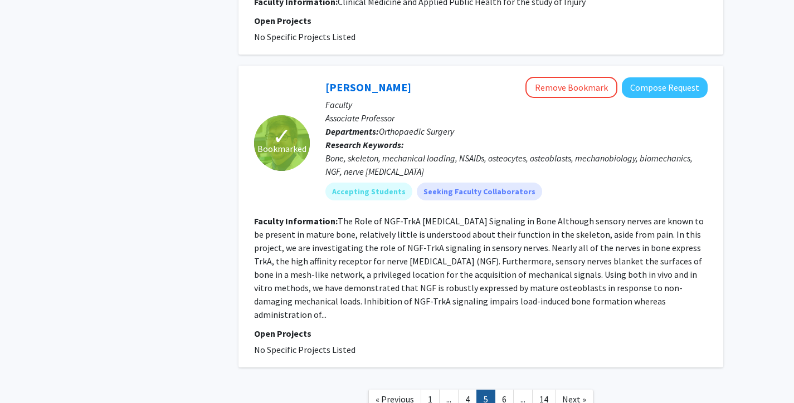
scroll to position [2528, 0]
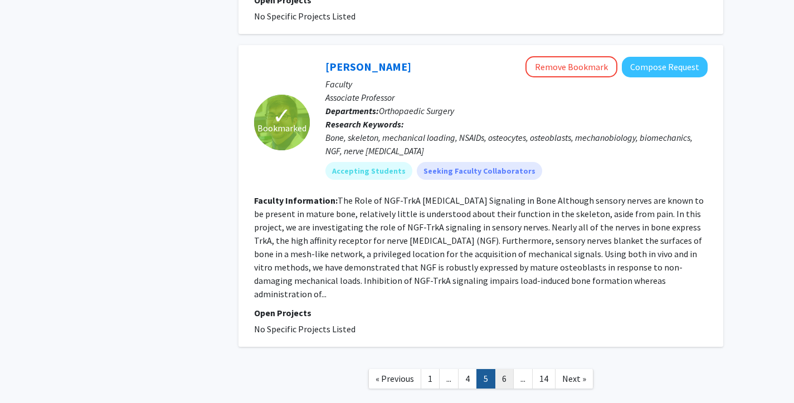
click at [505, 369] on link "6" at bounding box center [504, 378] width 19 height 19
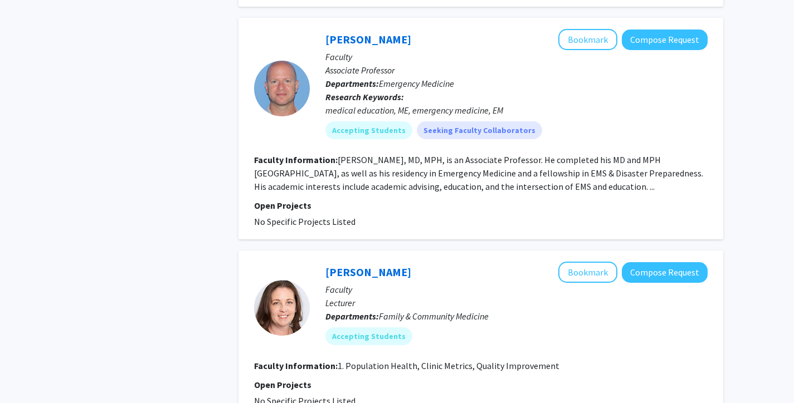
scroll to position [1670, 0]
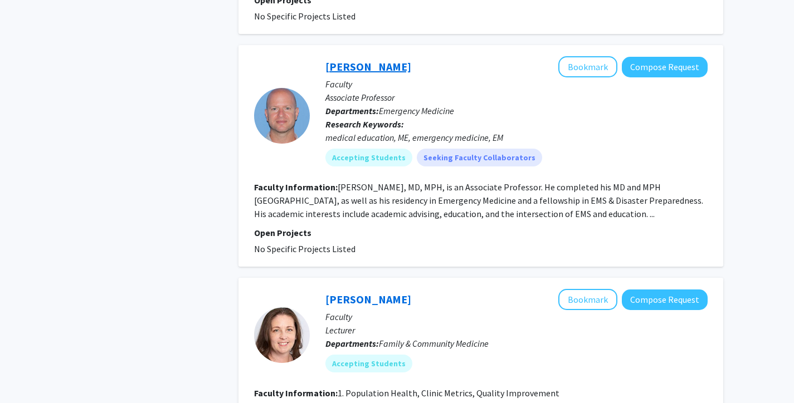
click at [379, 60] on link "[PERSON_NAME]" at bounding box center [368, 67] width 86 height 14
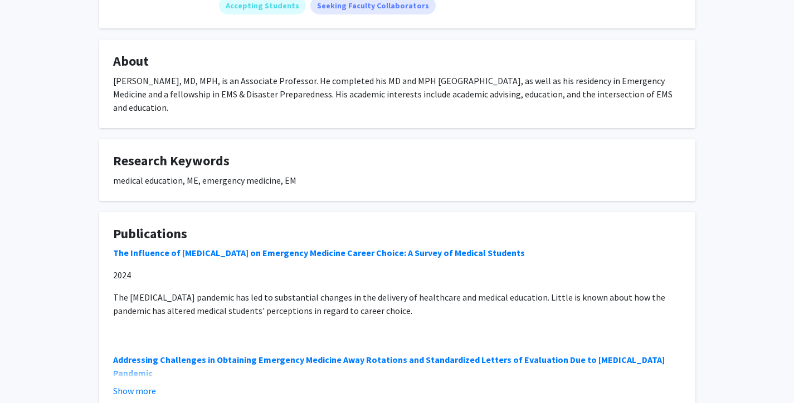
scroll to position [166, 0]
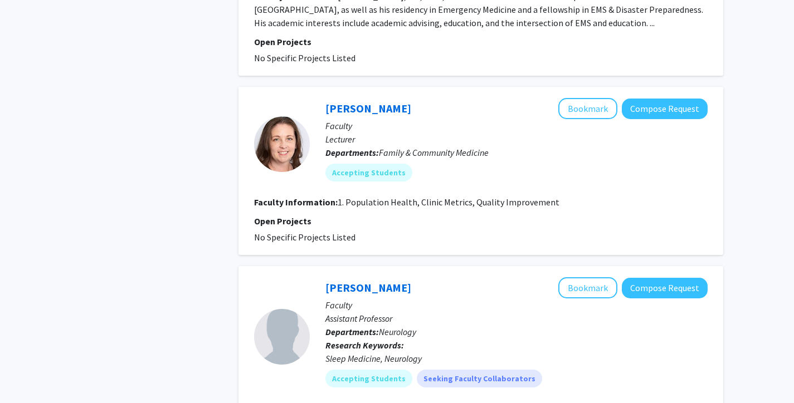
scroll to position [1862, 0]
click at [393, 101] on link "[PERSON_NAME]" at bounding box center [368, 108] width 86 height 14
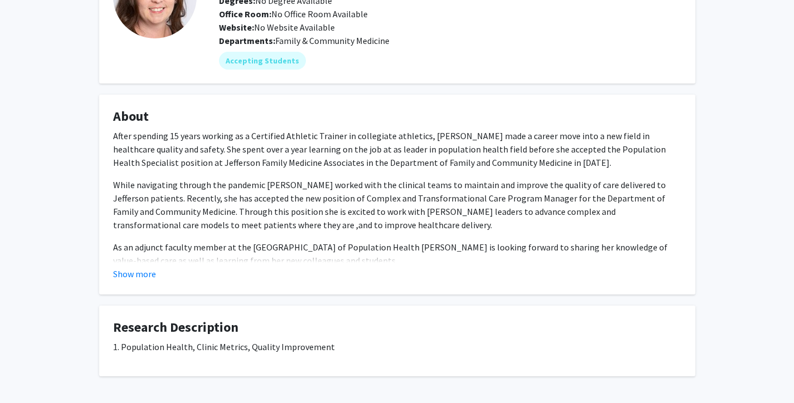
scroll to position [109, 0]
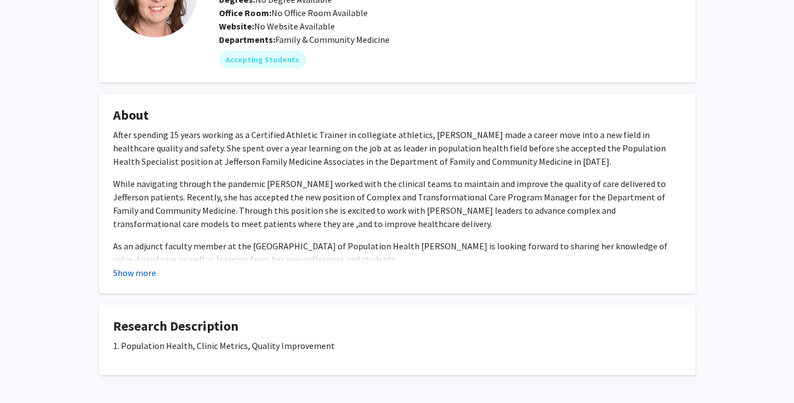
click at [133, 273] on button "Show more" at bounding box center [134, 272] width 43 height 13
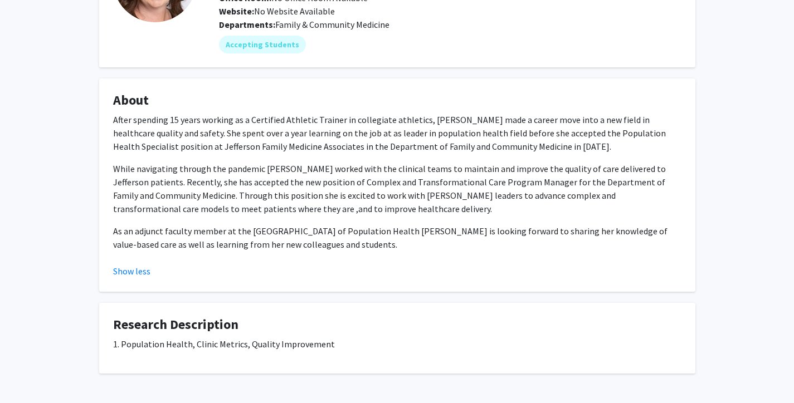
scroll to position [125, 0]
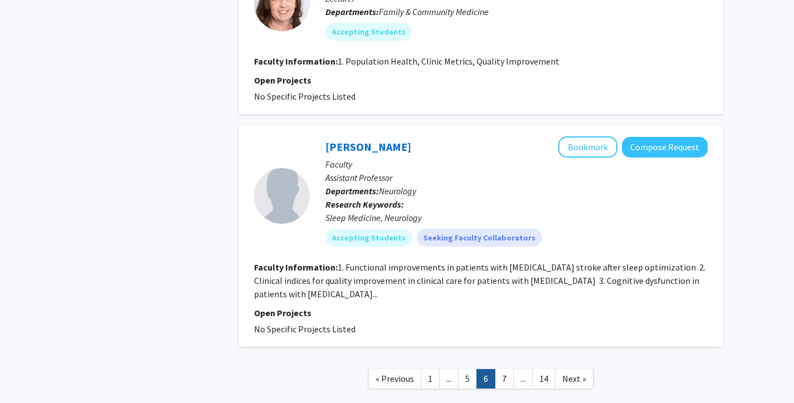
scroll to position [2003, 0]
click at [499, 369] on link "7" at bounding box center [504, 378] width 19 height 19
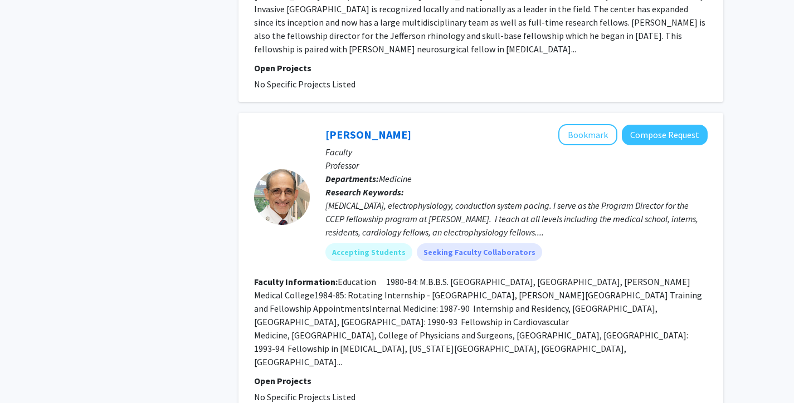
scroll to position [2493, 0]
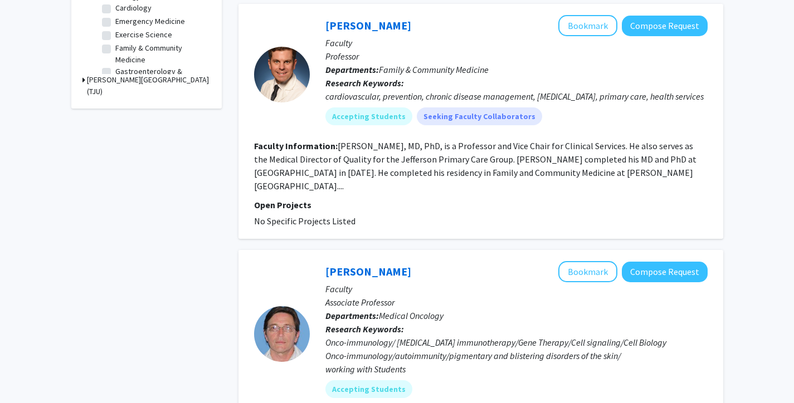
scroll to position [423, 0]
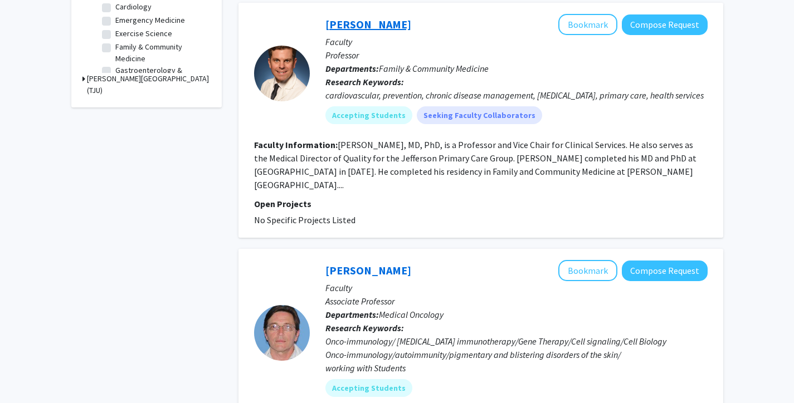
click at [365, 17] on link "[PERSON_NAME]" at bounding box center [368, 24] width 86 height 14
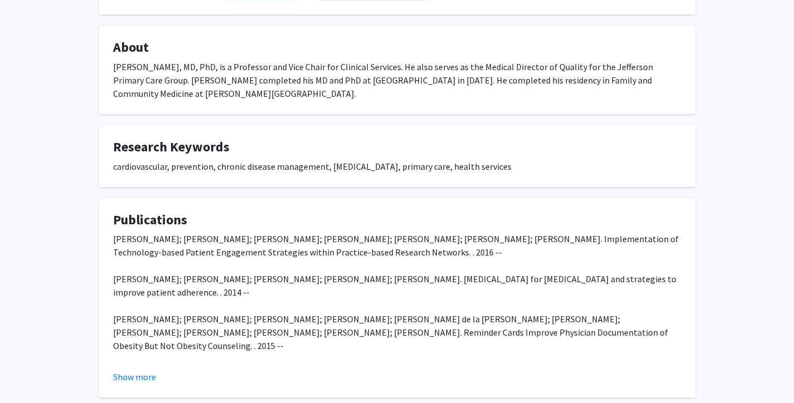
scroll to position [173, 0]
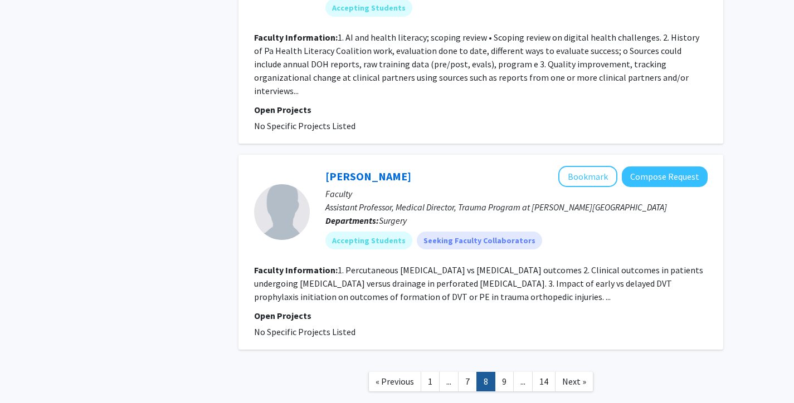
scroll to position [2484, 0]
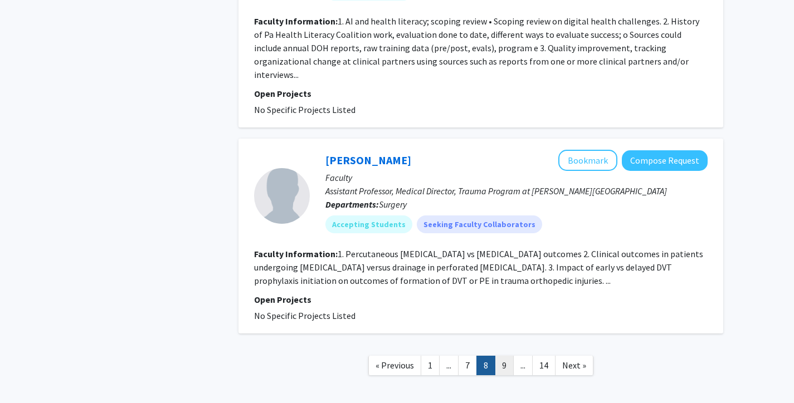
click at [503, 356] on link "9" at bounding box center [504, 365] width 19 height 19
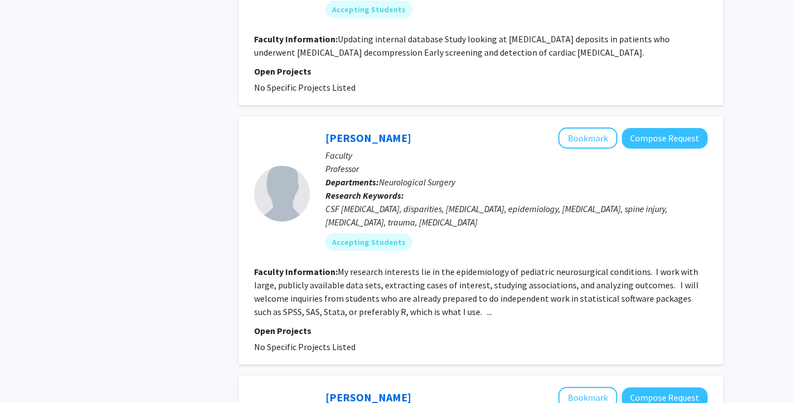
scroll to position [2065, 0]
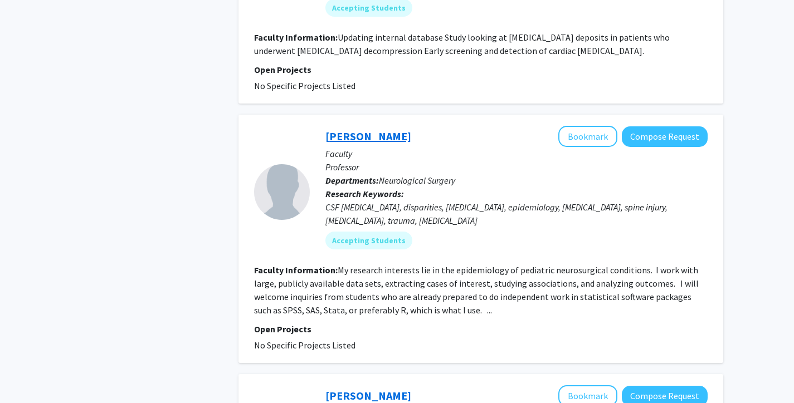
click at [384, 129] on link "[PERSON_NAME]" at bounding box center [368, 136] width 86 height 14
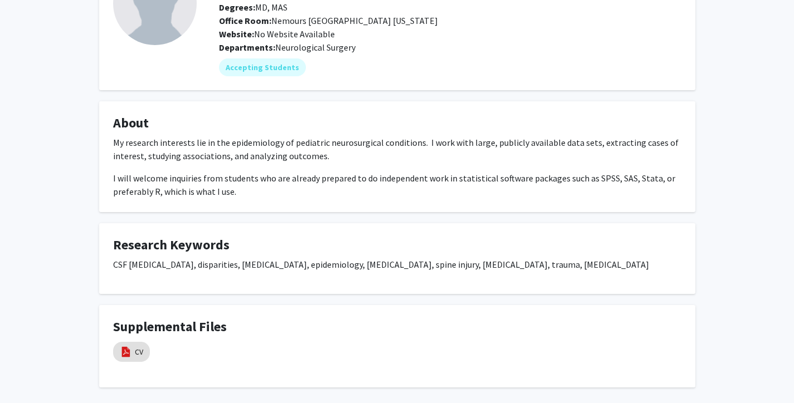
scroll to position [100, 0]
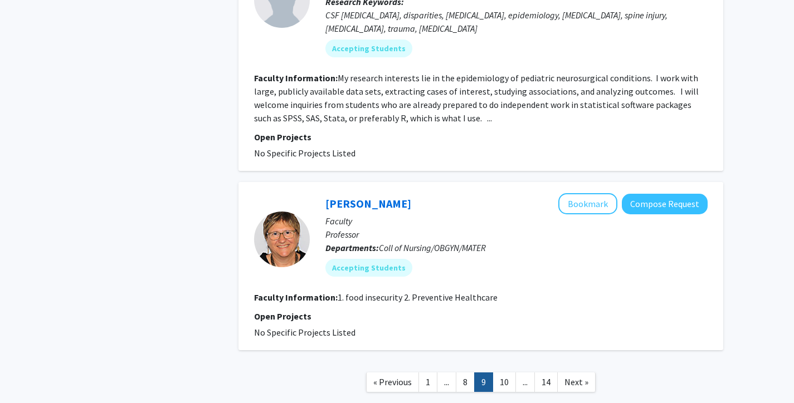
scroll to position [2301, 0]
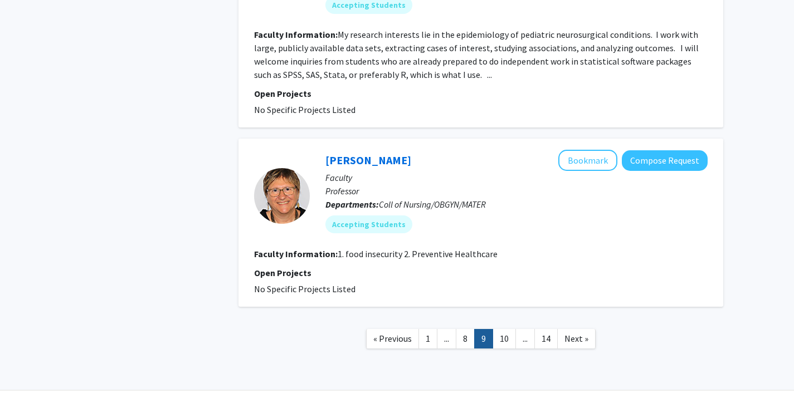
click at [505, 321] on nav "« Previous 1 ... 8 9 10 ... 14 Next »" at bounding box center [480, 340] width 485 height 45
click at [506, 329] on link "10" at bounding box center [503, 338] width 23 height 19
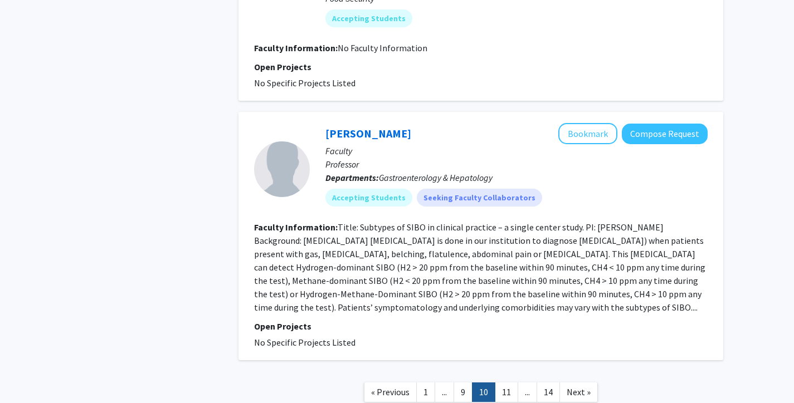
scroll to position [2073, 0]
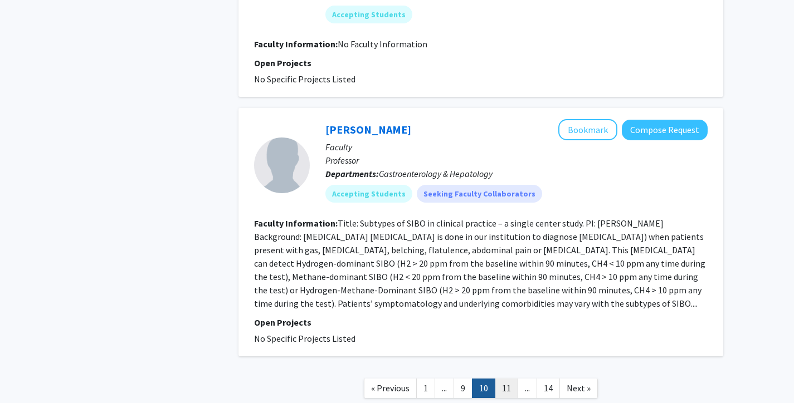
click at [506, 379] on link "11" at bounding box center [506, 388] width 23 height 19
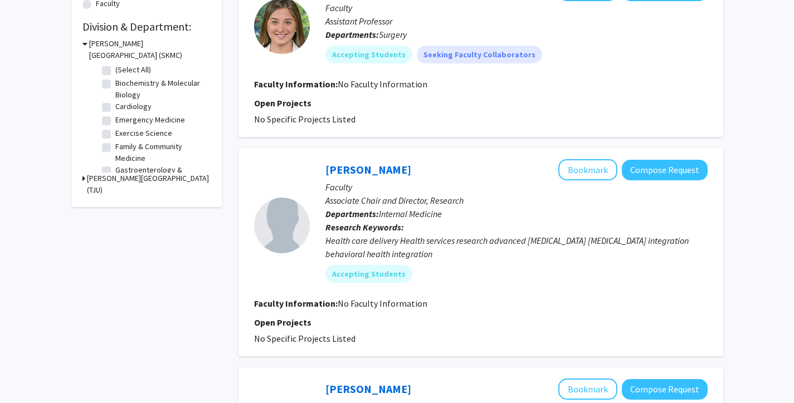
scroll to position [324, 0]
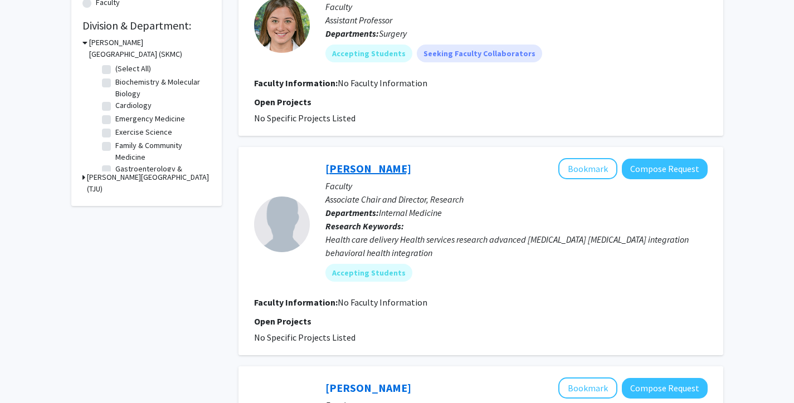
click at [373, 169] on link "[PERSON_NAME]" at bounding box center [368, 169] width 86 height 14
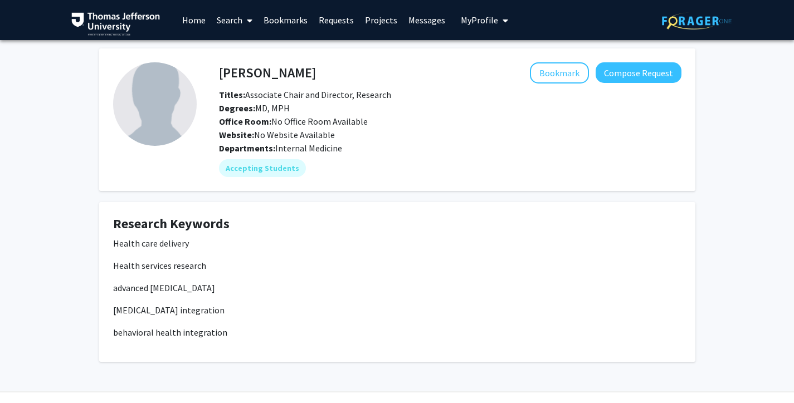
scroll to position [28, 0]
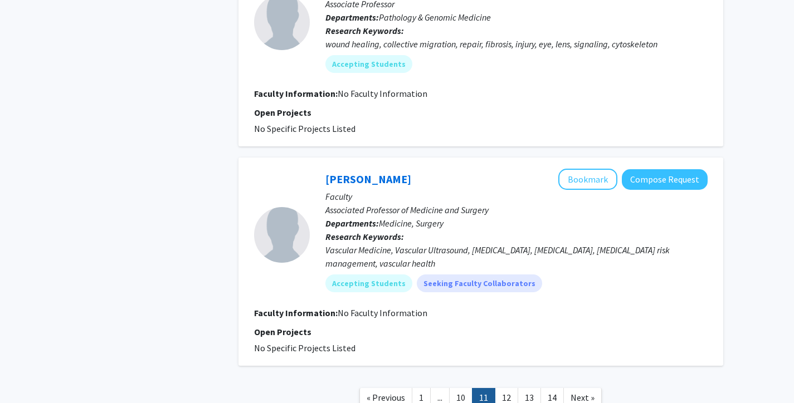
scroll to position [1775, 0]
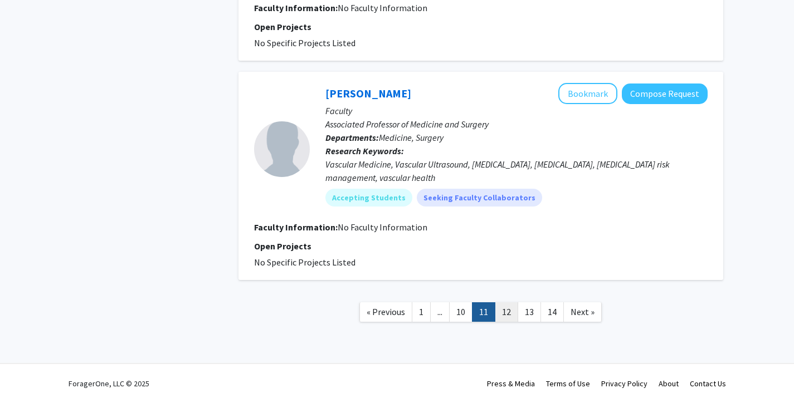
click at [510, 312] on link "12" at bounding box center [506, 311] width 23 height 19
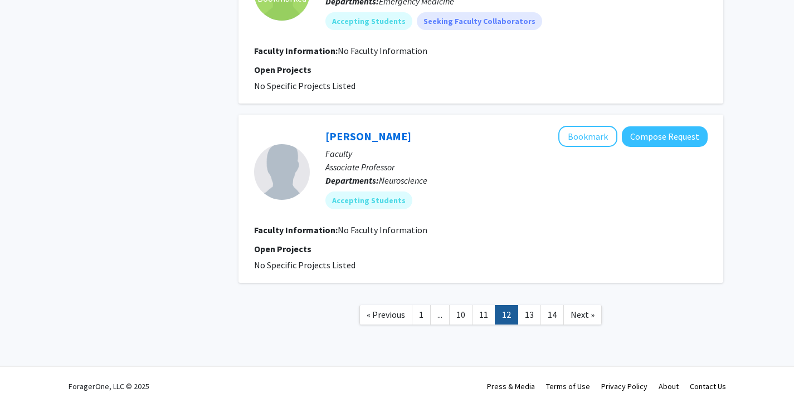
scroll to position [1615, 0]
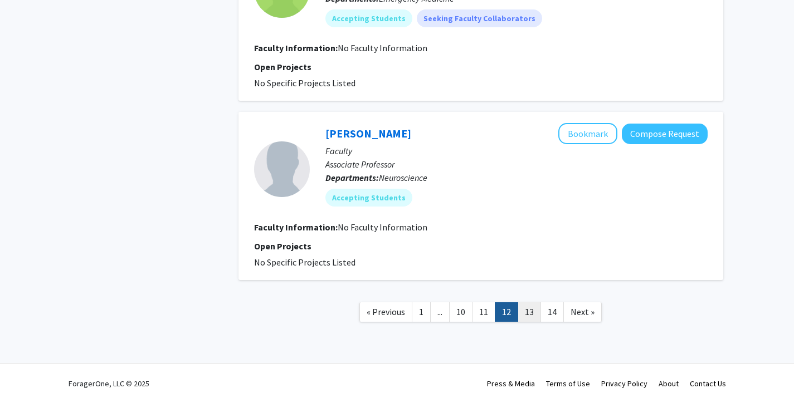
click at [528, 320] on link "13" at bounding box center [528, 311] width 23 height 19
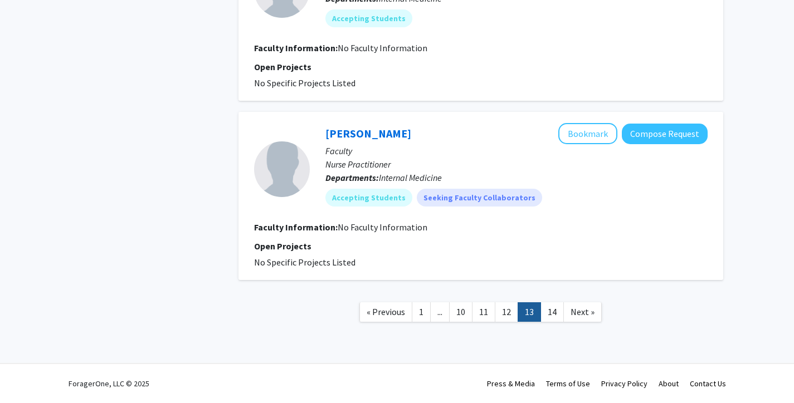
scroll to position [1561, 0]
click at [551, 312] on link "14" at bounding box center [551, 311] width 23 height 19
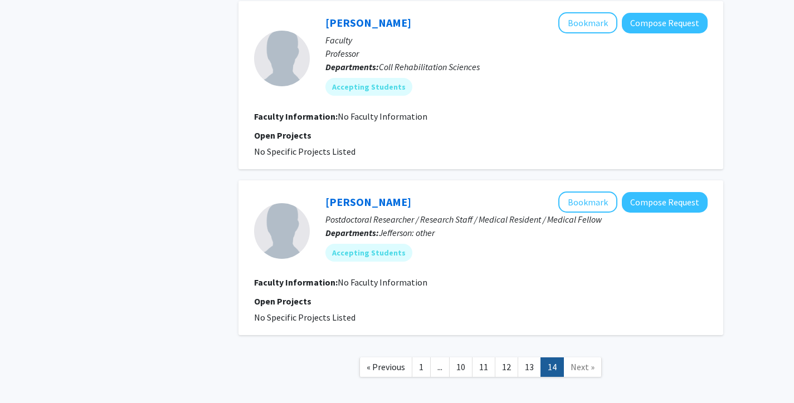
scroll to position [871, 0]
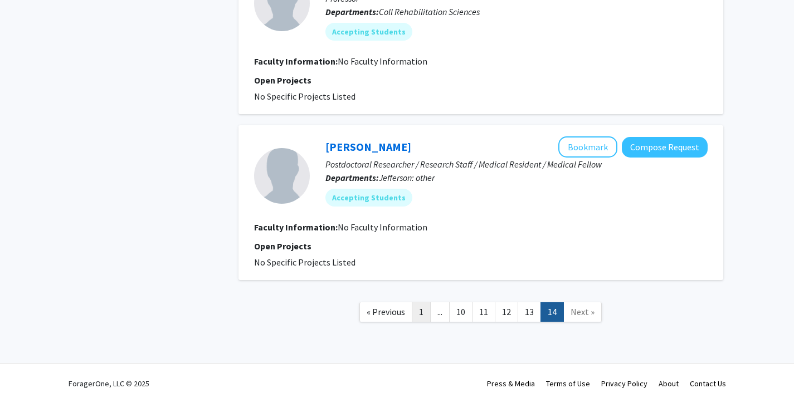
click at [419, 312] on link "1" at bounding box center [421, 311] width 19 height 19
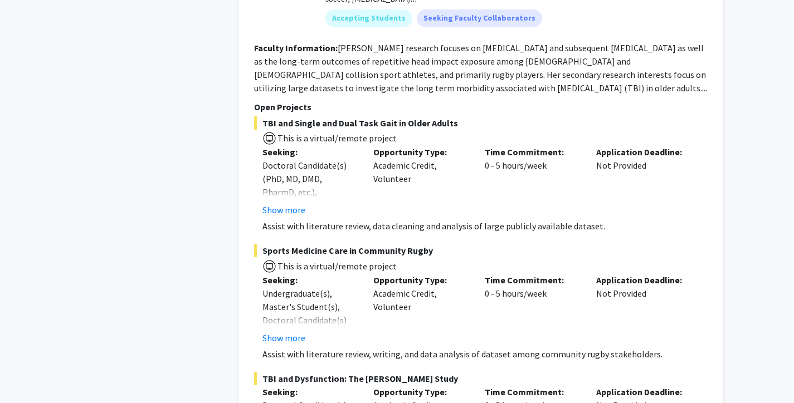
scroll to position [3319, 0]
